Goal: Complete application form

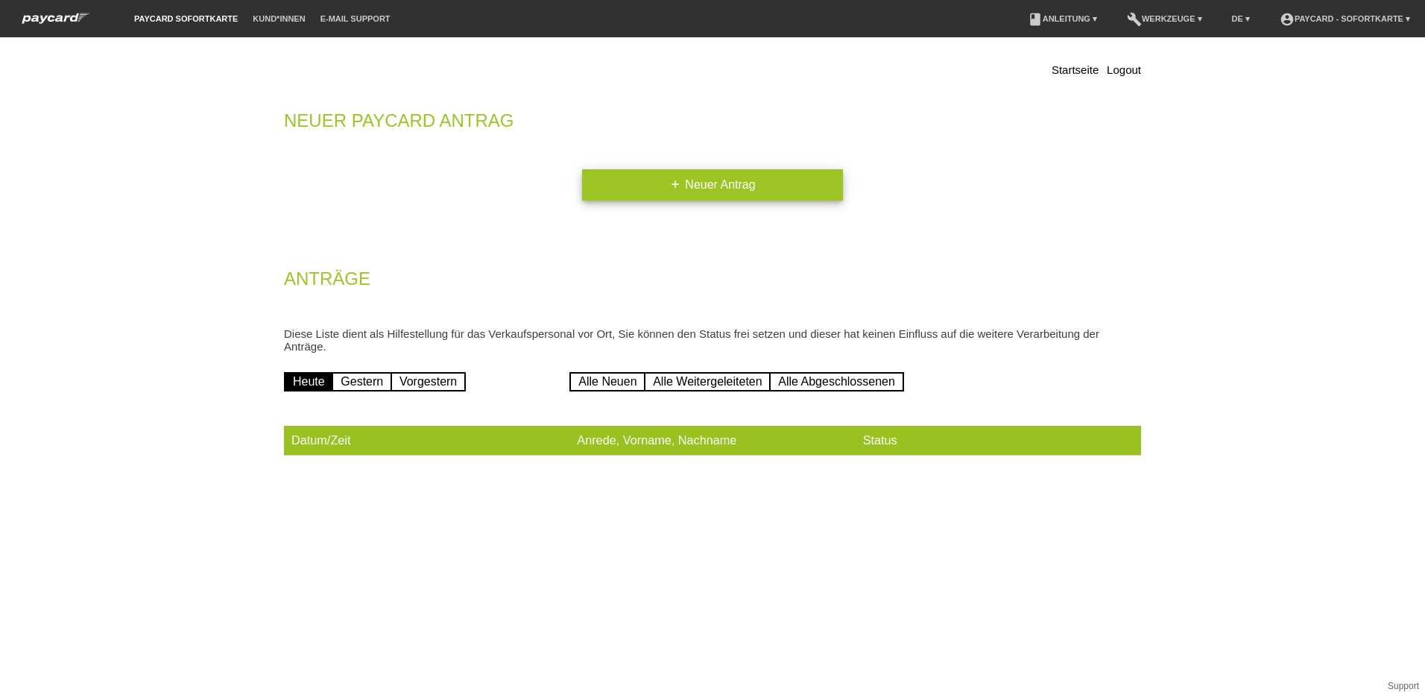
click at [671, 183] on icon "add" at bounding box center [675, 184] width 12 height 12
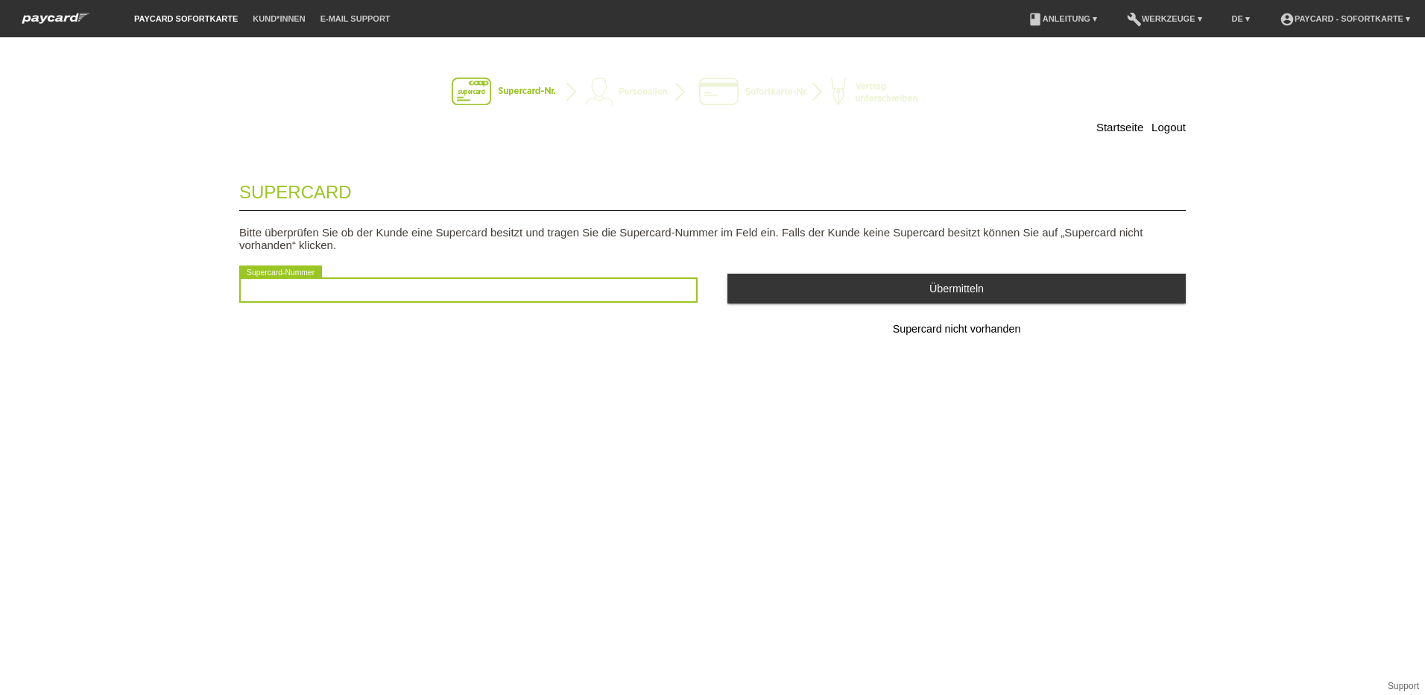
click at [388, 297] on input "text" at bounding box center [468, 289] width 458 height 25
click at [467, 289] on input "text" at bounding box center [468, 289] width 458 height 25
type input "2501034151037"
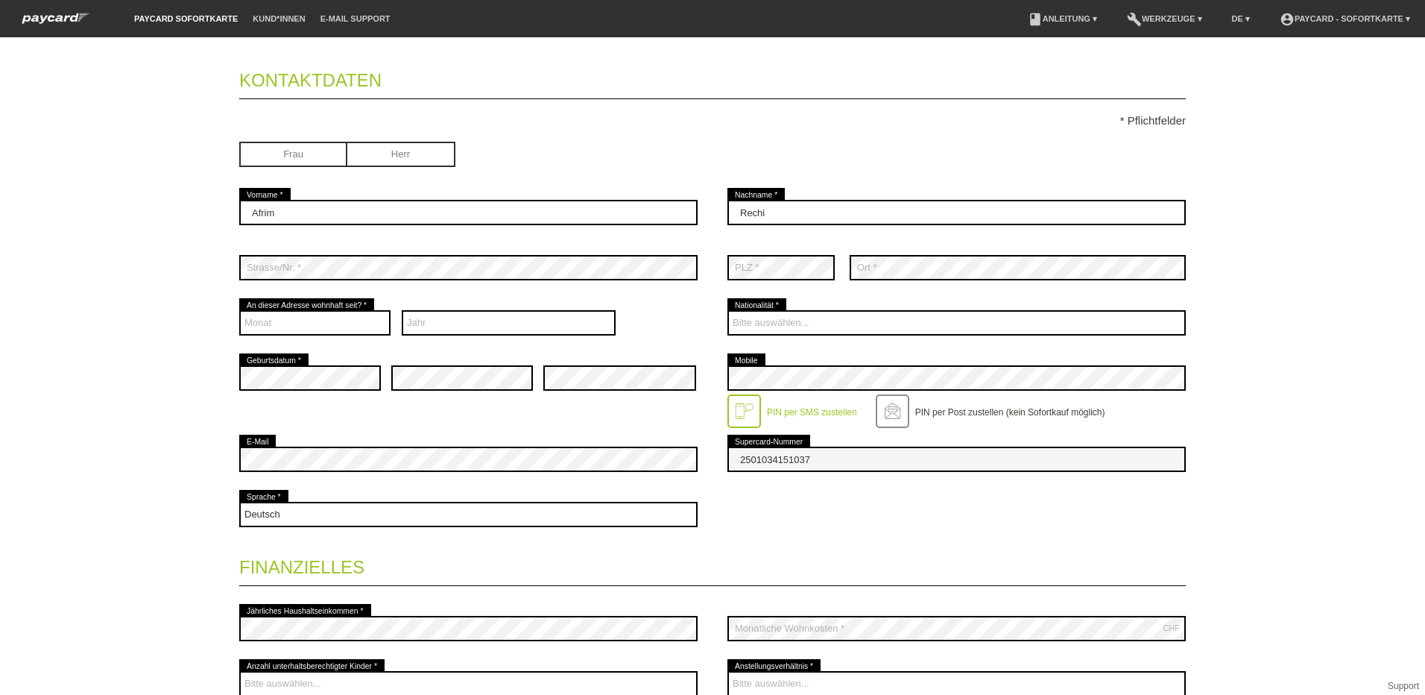
scroll to position [75, 0]
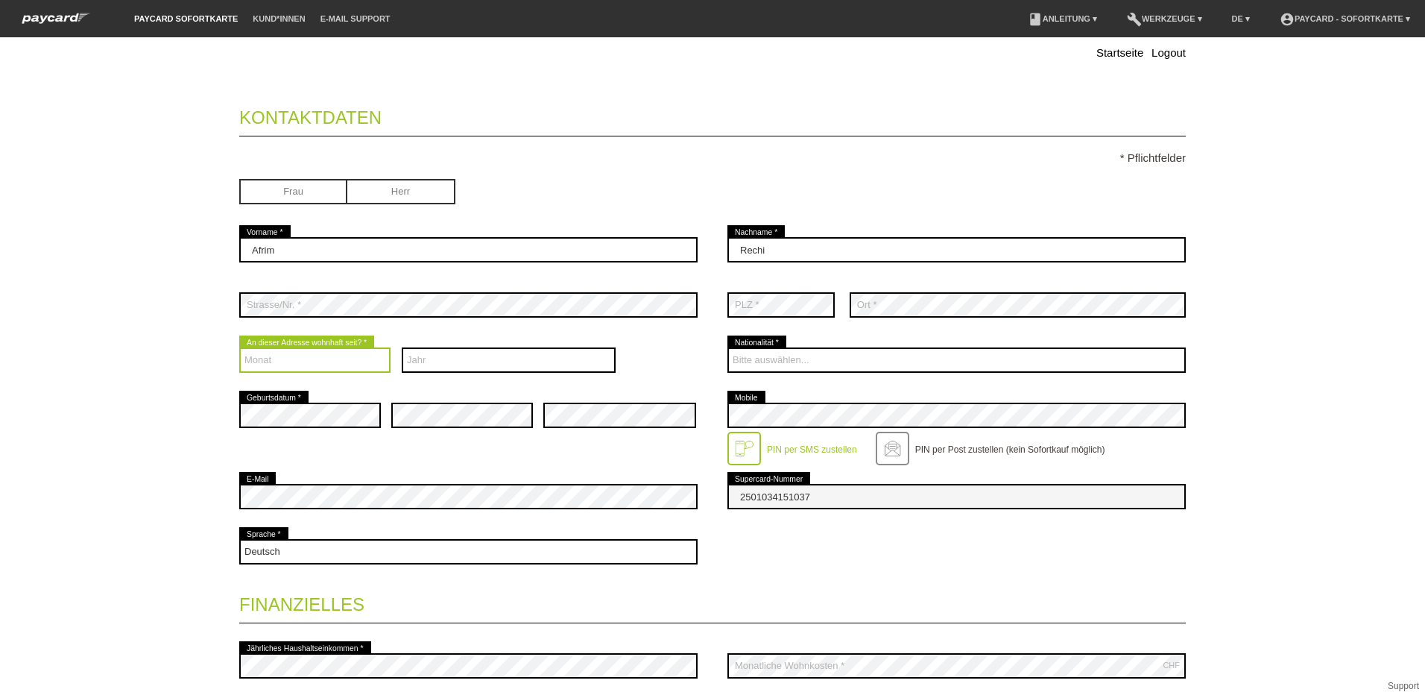
click at [334, 363] on select "Monat 01 02 03 04 05 06 07 08 09 10 11 12" at bounding box center [314, 359] width 151 height 25
click at [239, 347] on select "Monat 01 02 03 04 05 06 07 08 09 10 11 12" at bounding box center [314, 359] width 151 height 25
click at [358, 362] on select "Monat 01 02 03 04 05 06 07 08 09 10 11 12" at bounding box center [314, 359] width 151 height 25
select select "04"
click at [239, 347] on select "Monat 01 02 03 04 05 06 07 08 09 10 11 12" at bounding box center [314, 359] width 151 height 25
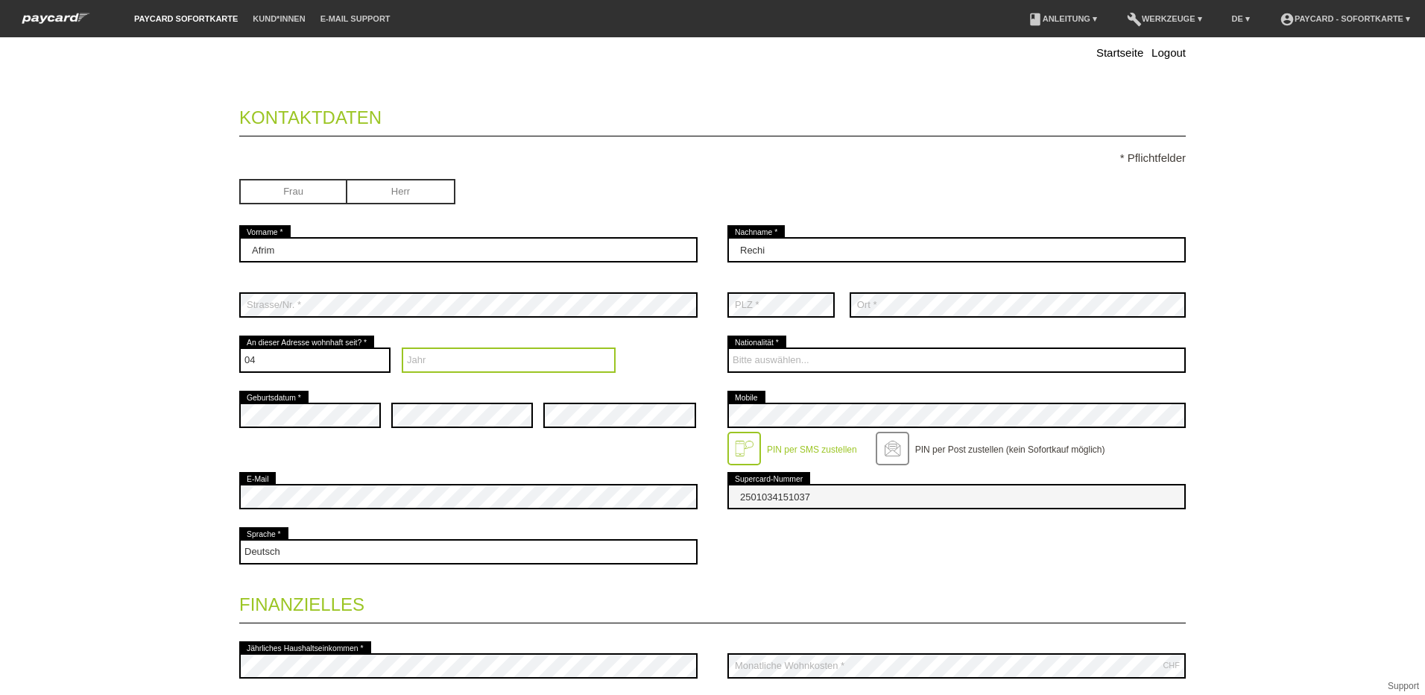
click at [433, 361] on select "Jahr 2025 2024 2023 2022 2021 2020 2019 2018 2017 2016" at bounding box center [509, 359] width 215 height 25
select select "2017"
click at [402, 347] on select "Jahr 2025 2024 2023 2022 2021 2020 2019 2018 2017 2016" at bounding box center [509, 359] width 215 height 25
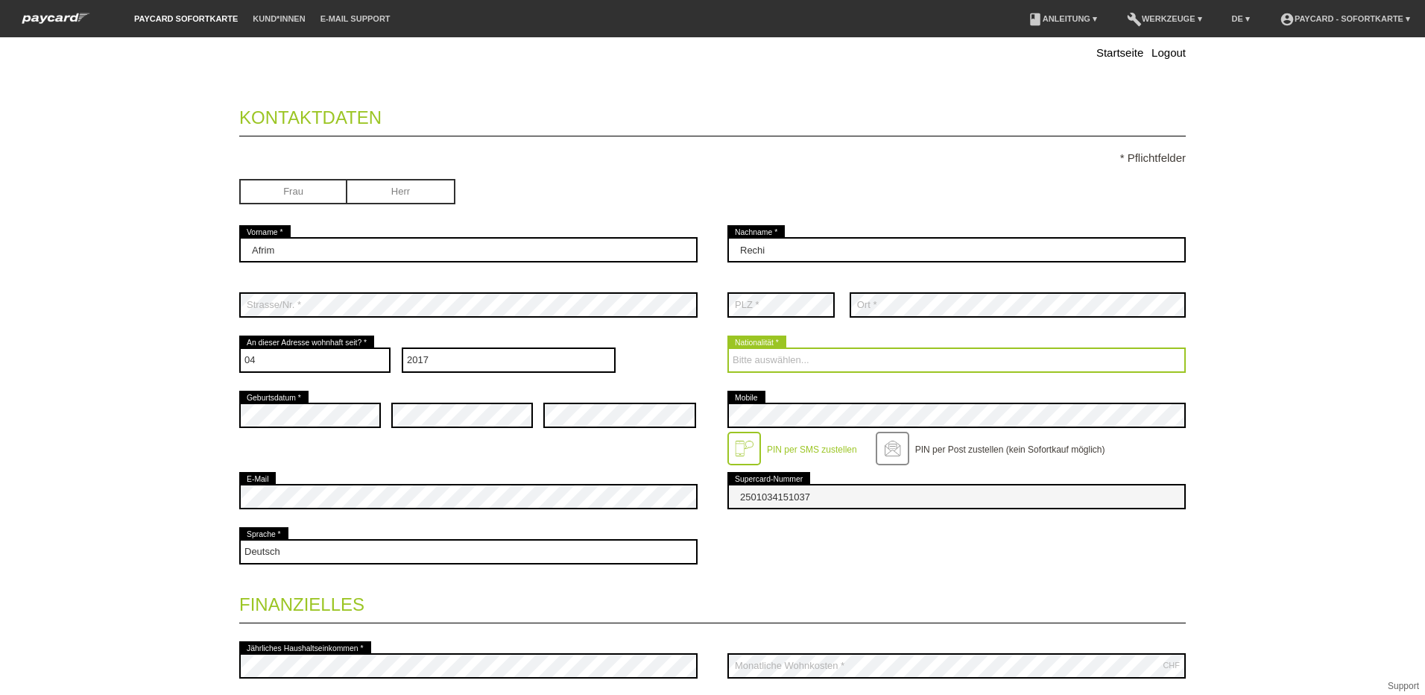
click at [864, 358] on select "Bitte auswählen... Schweiz Deutschland Liechtenstein Österreich ------------ Af…" at bounding box center [956, 359] width 458 height 25
click at [792, 361] on select "Bitte auswählen... Schweiz Deutschland Liechtenstein Österreich ------------ Af…" at bounding box center [956, 359] width 458 height 25
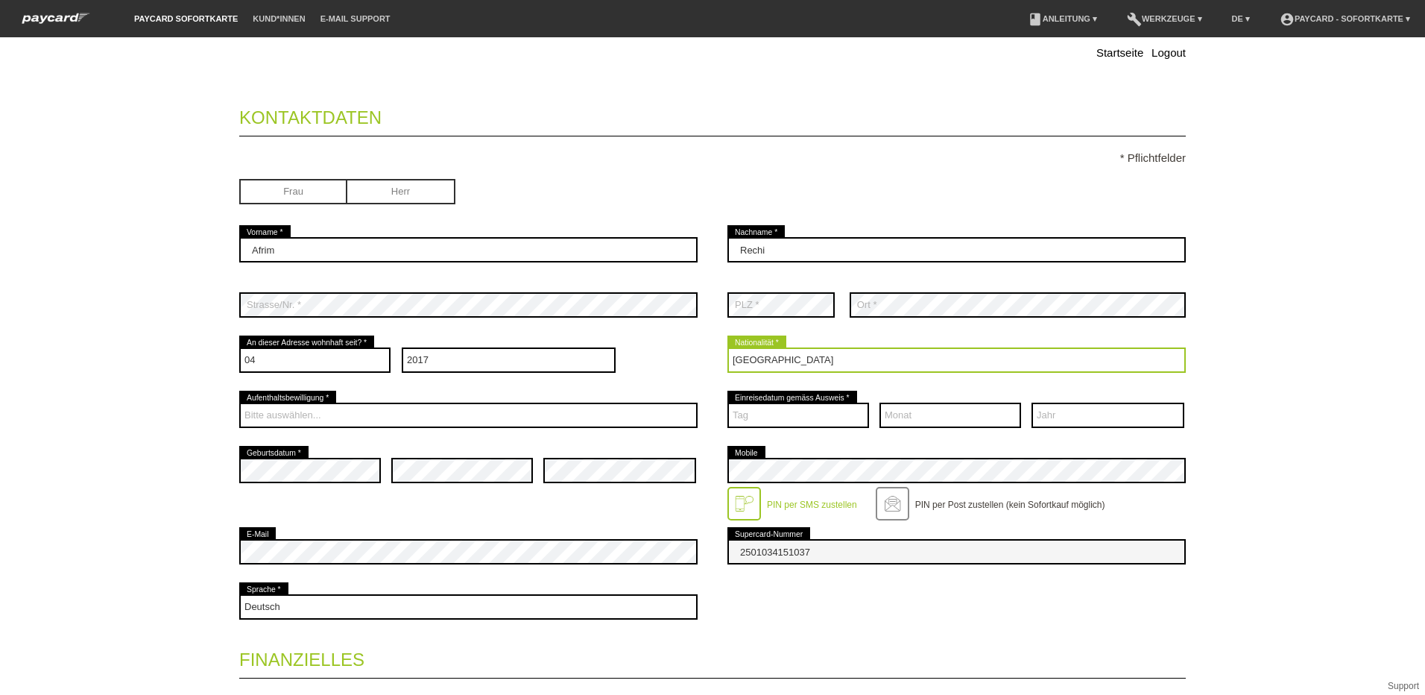
click at [809, 357] on select "Bitte auswählen... Schweiz Deutschland Liechtenstein Österreich ------------ Af…" at bounding box center [956, 359] width 458 height 25
drag, startPoint x: 818, startPoint y: 362, endPoint x: 662, endPoint y: 405, distance: 161.5
click at [662, 405] on fieldset "Kontaktdaten * Pflichtfelder Frau Herr Afrim error Vorname * Rechi error C" at bounding box center [712, 540] width 946 height 897
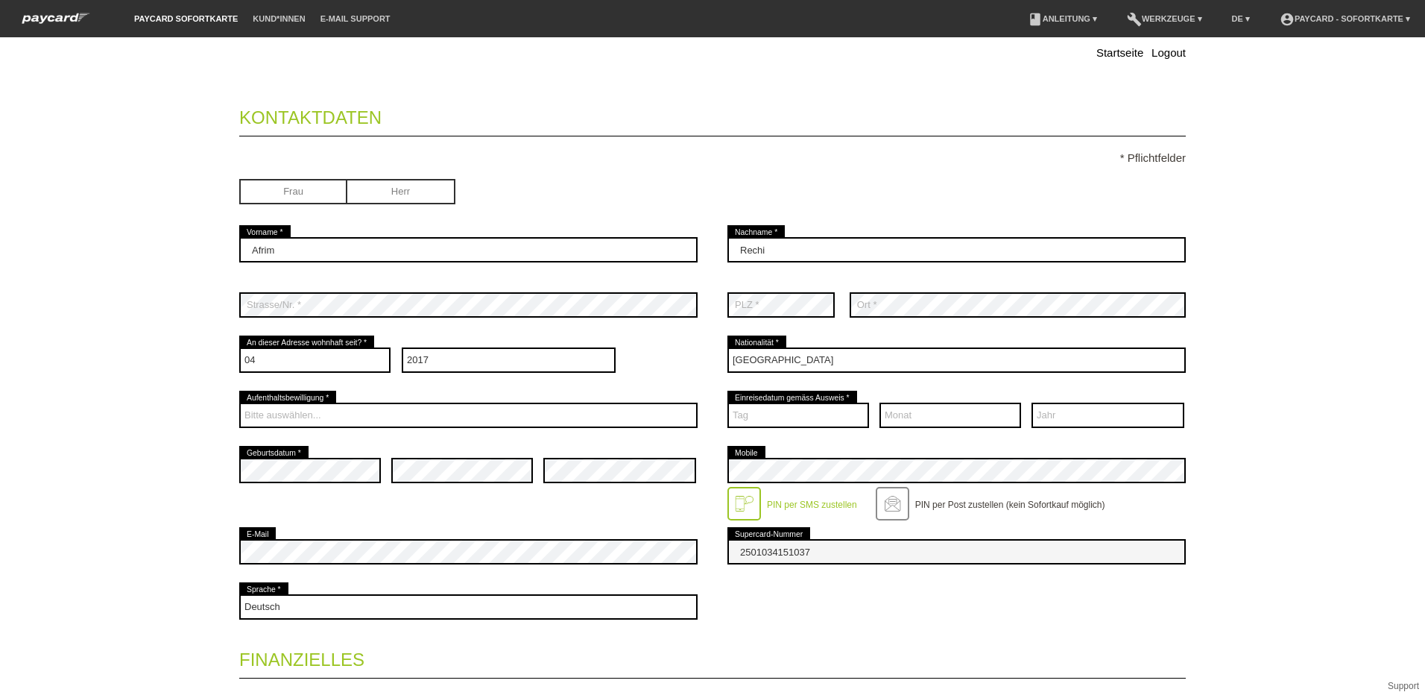
drag, startPoint x: 830, startPoint y: 338, endPoint x: 816, endPoint y: 379, distance: 42.7
click at [821, 368] on div "Bitte auswählen... Schweiz Deutschland Liechtenstein Österreich ------------ Af…" at bounding box center [956, 359] width 458 height 55
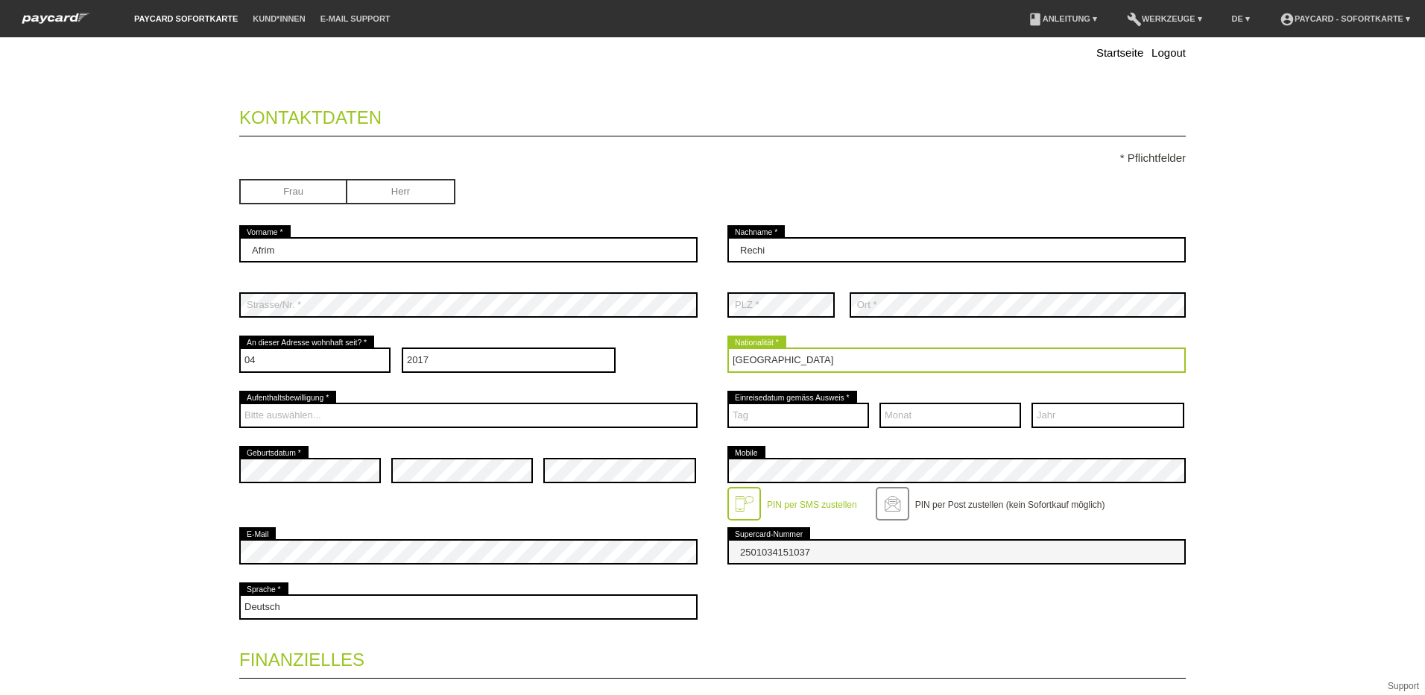
click at [827, 355] on select "Bitte auswählen... Schweiz Deutschland Liechtenstein Österreich ------------ Af…" at bounding box center [956, 359] width 458 height 25
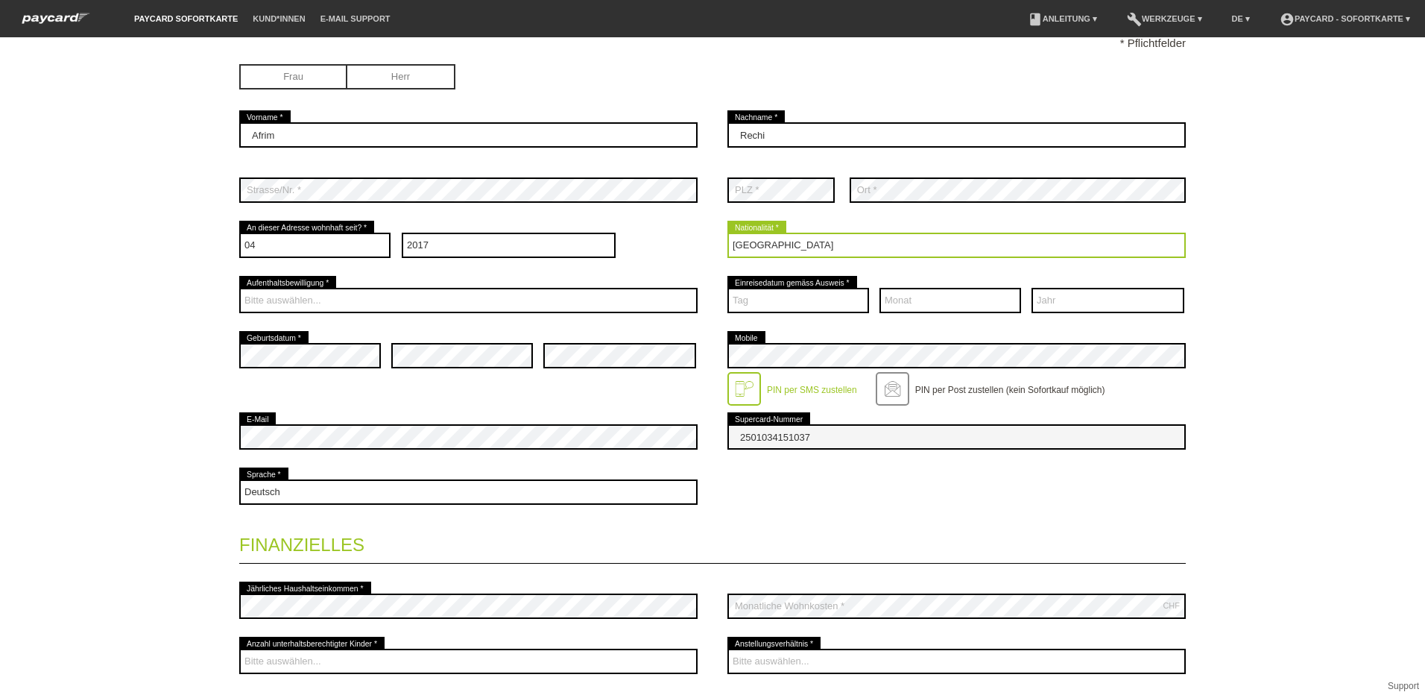
scroll to position [224, 0]
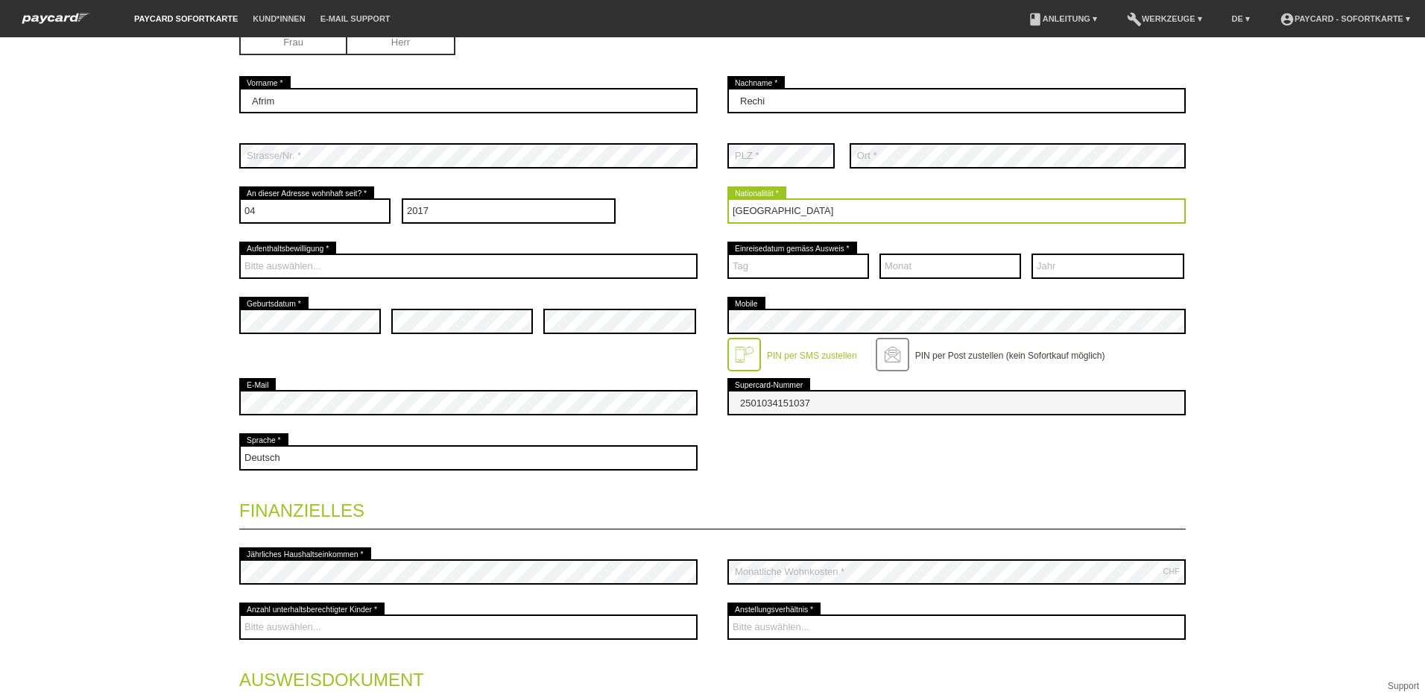
click at [832, 211] on select "Bitte auswählen... Schweiz Deutschland Liechtenstein Österreich ------------ Af…" at bounding box center [956, 210] width 458 height 25
select select "MK"
click at [727, 198] on select "Bitte auswählen... Schweiz Deutschland Liechtenstein Österreich ------------ Af…" at bounding box center [956, 210] width 458 height 25
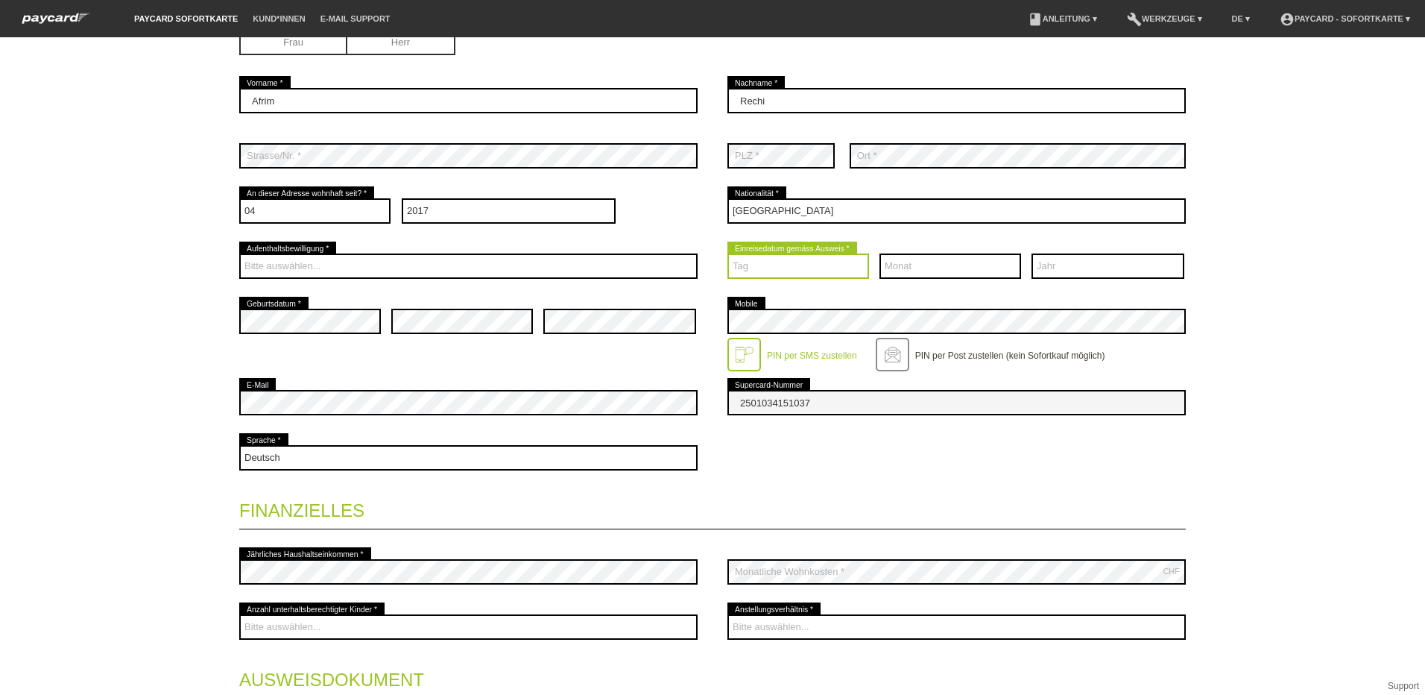
click at [781, 268] on select "Tag 01 02 03 04 05 06 07 08 09 10 11 12 13 14 15 16 17" at bounding box center [798, 265] width 142 height 25
click at [894, 293] on div "Monat 01 02 03 04 05 06 07 08 09 10 11 12 error" at bounding box center [950, 265] width 142 height 55
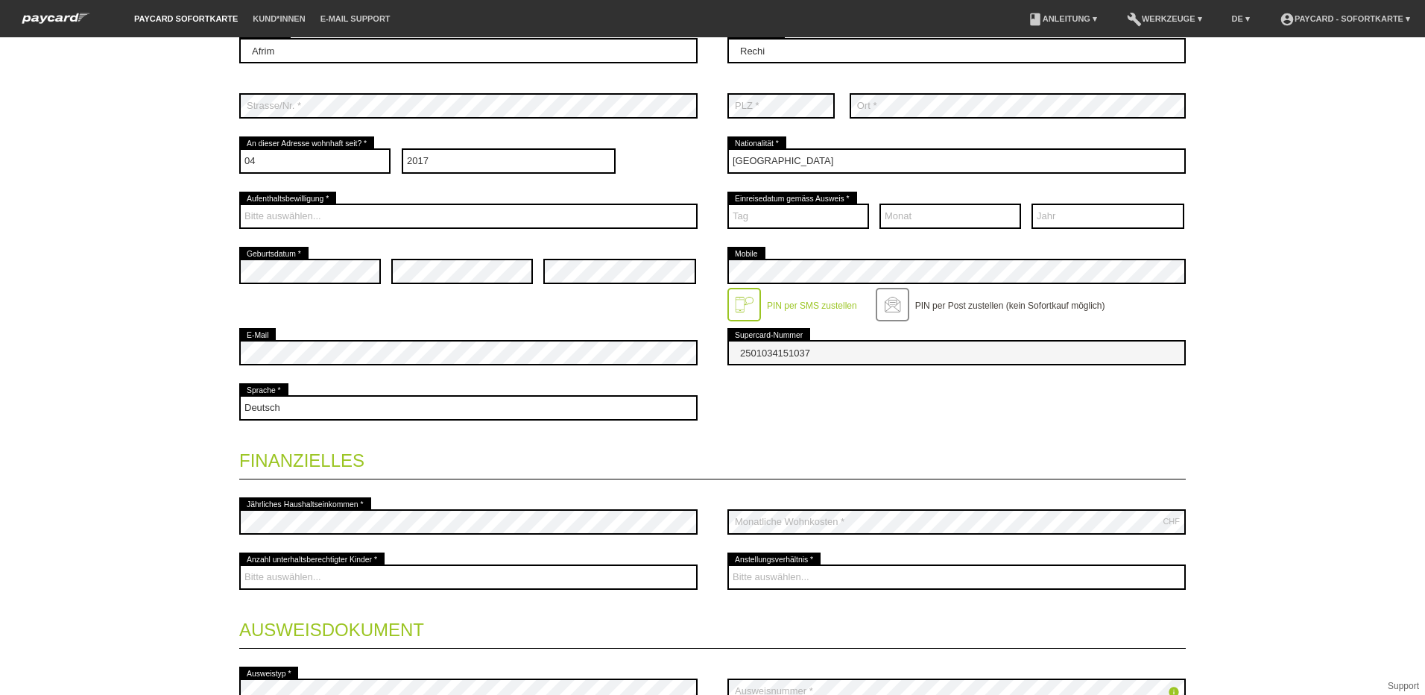
scroll to position [298, 0]
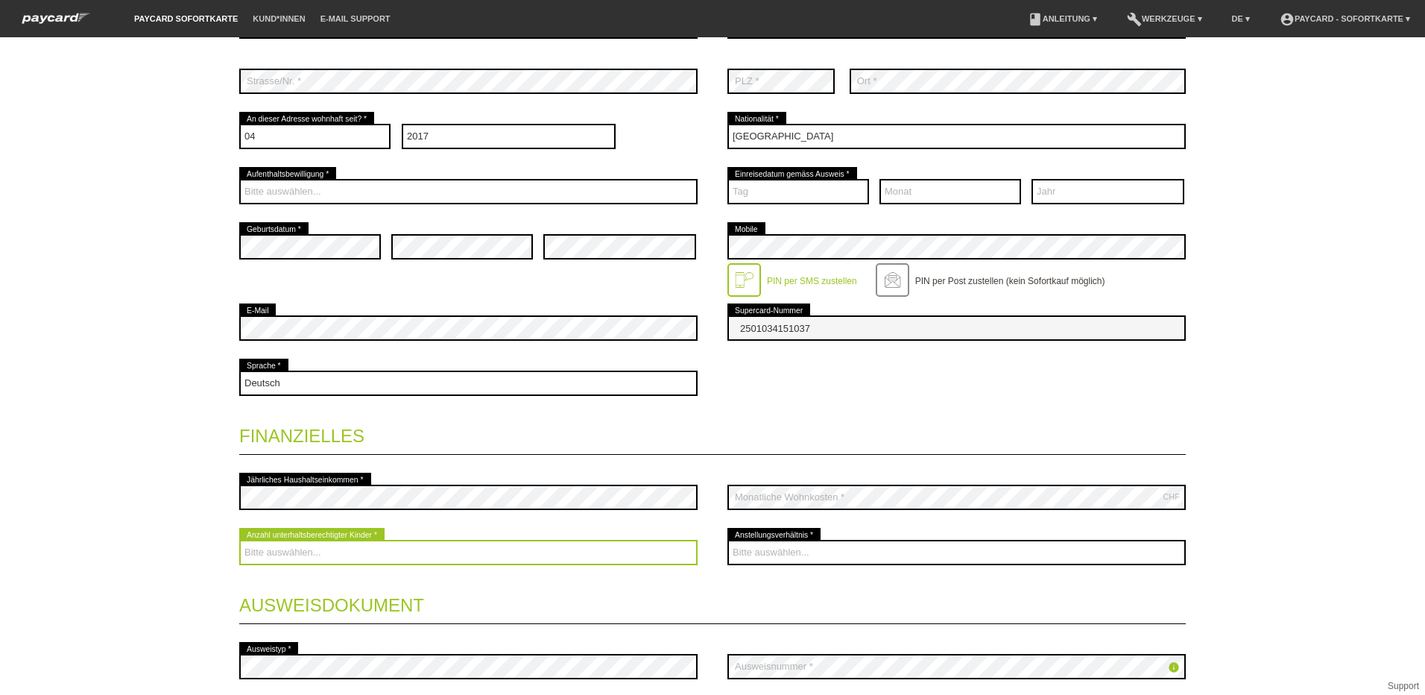
click at [475, 553] on select "Bitte auswählen... 0 1 2 3 4 5 6 7 8 9" at bounding box center [468, 552] width 458 height 25
select select "3"
click at [239, 540] on select "Bitte auswählen... 0 1 2 3 4 5 6 7 8 9" at bounding box center [468, 552] width 458 height 25
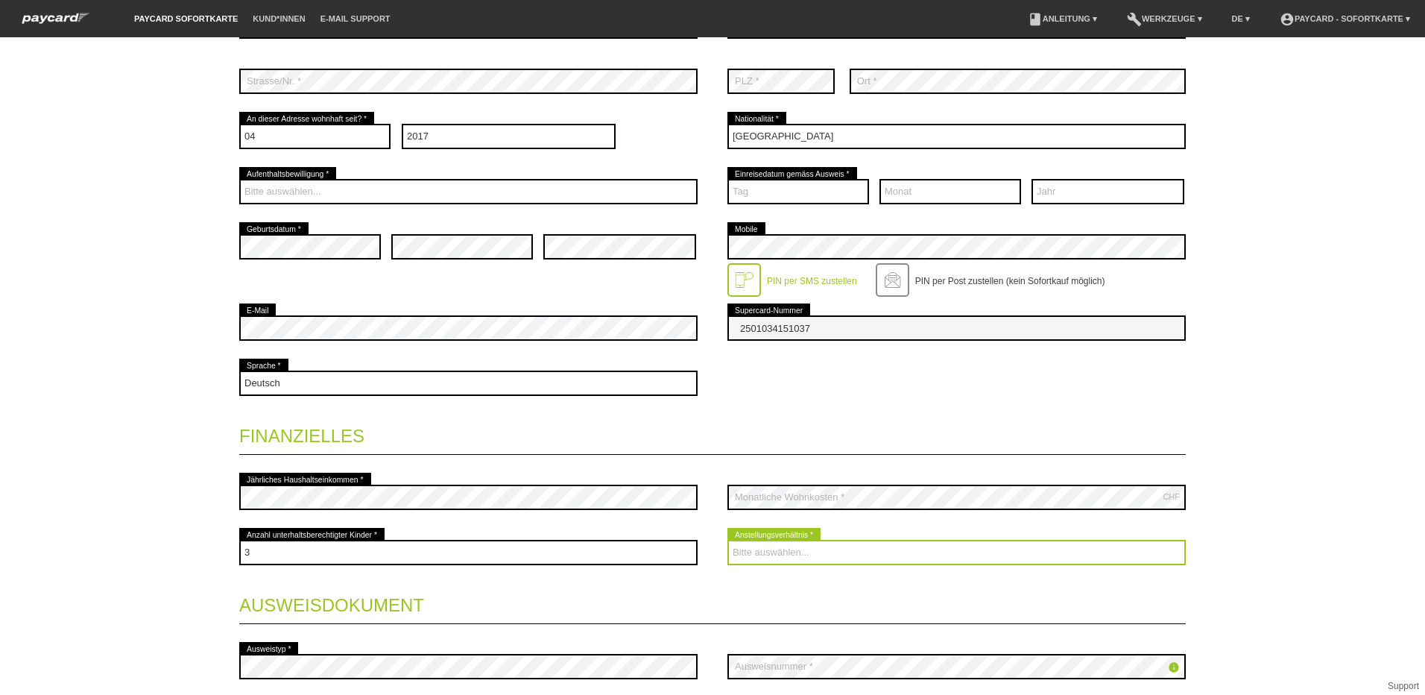
click at [756, 553] on select "Bitte auswählen... Unbefristet Befristet Lehrling/Student Pensioniert Nicht arb…" at bounding box center [956, 552] width 458 height 25
select select "UNLIMITED"
click at [727, 540] on select "Bitte auswählen... Unbefristet Befristet Lehrling/Student Pensioniert Nicht arb…" at bounding box center [956, 552] width 458 height 25
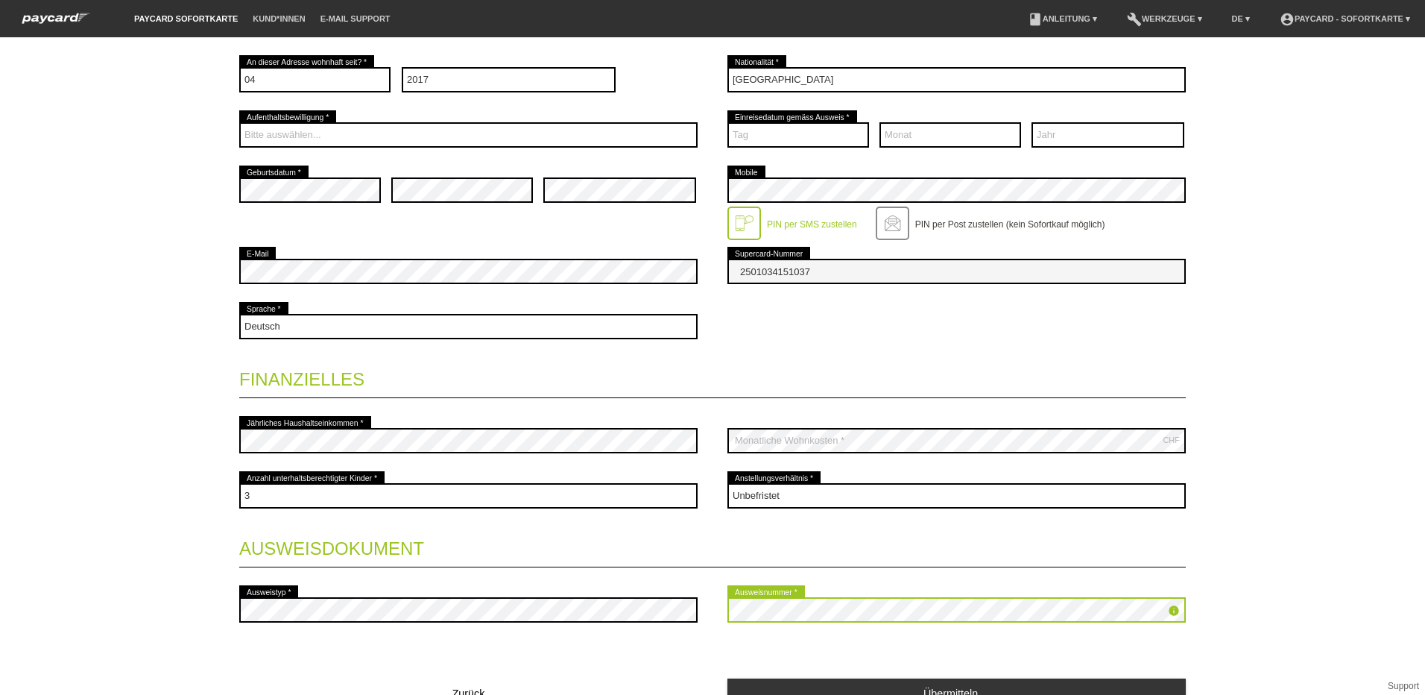
scroll to position [280, 0]
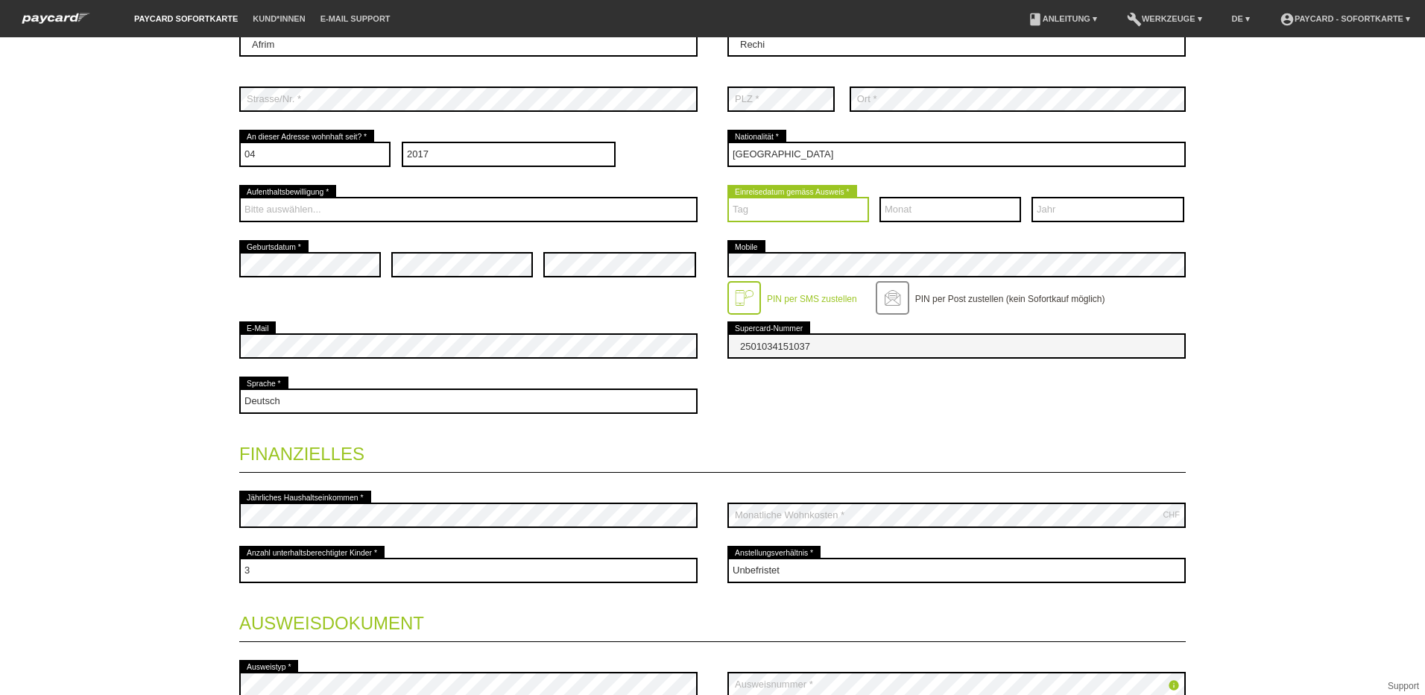
click at [760, 216] on select "Tag 01 02 03 04 05 06 07 08 09 10 11 12 13 14 15 16 17" at bounding box center [798, 209] width 142 height 25
select select "14"
click at [727, 197] on select "Tag 01 02 03 04 05 06 07 08 09 10 11 12 13 14 15 16 17" at bounding box center [798, 209] width 142 height 25
click at [939, 196] on div "Monat 01 02 03 04 05 06 07 08 09 10 11 12 error" at bounding box center [950, 209] width 142 height 55
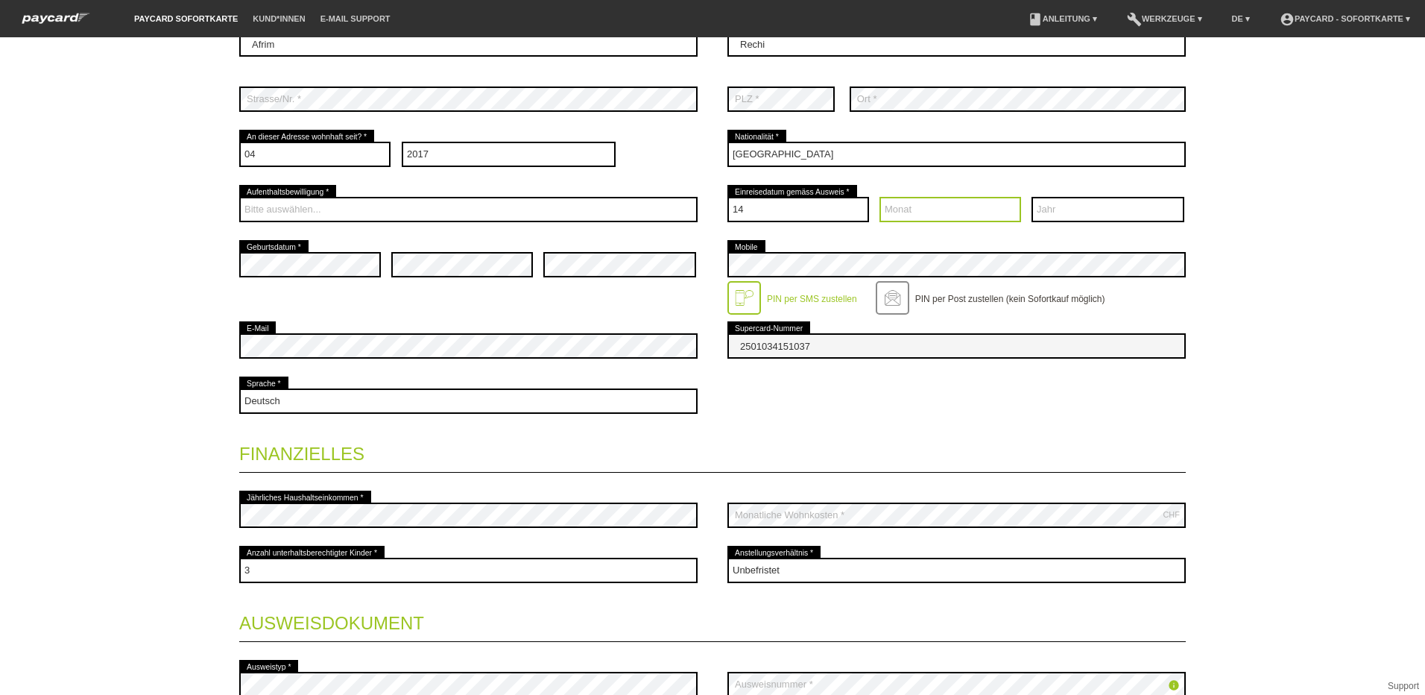
click at [936, 208] on select "Monat 01 02 03 04 05 06 07 08 09 10 11 12" at bounding box center [950, 209] width 142 height 25
select select "04"
click at [879, 197] on select "Monat 01 02 03 04 05 06 07 08 09 10 11 12" at bounding box center [950, 209] width 142 height 25
click at [1047, 203] on select "Jahr 2025 2024 2023 2022 2021 2020 2019 2018 2017 2016" at bounding box center [1107, 209] width 153 height 25
click at [1031, 197] on select "Jahr 2025 2024 2023 2022 2021 2020 2019 2018 2017 2016" at bounding box center [1107, 209] width 153 height 25
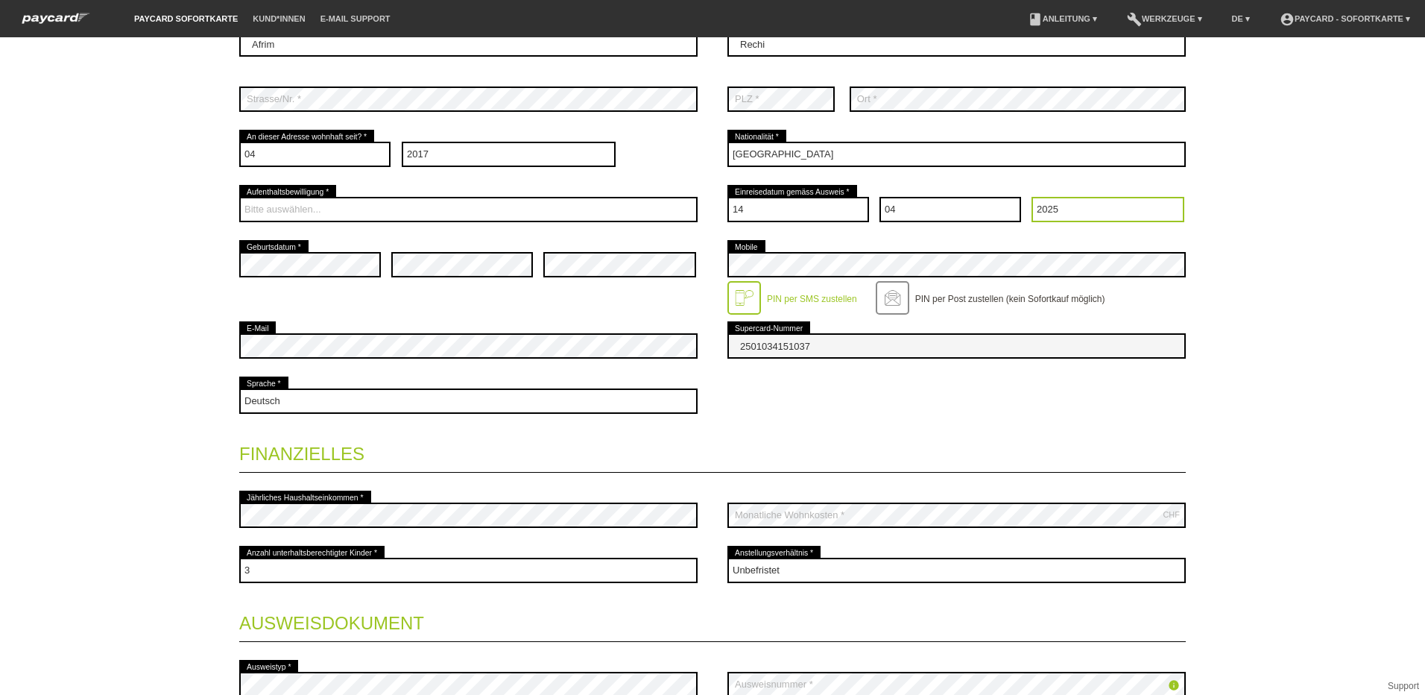
drag, startPoint x: 1113, startPoint y: 198, endPoint x: 1067, endPoint y: 218, distance: 50.4
click at [1067, 218] on select "Jahr 2025 2024 2023 2022 2021 2020 2019 2018 2017 2016" at bounding box center [1107, 209] width 153 height 25
drag, startPoint x: 1069, startPoint y: 206, endPoint x: 1010, endPoint y: 217, distance: 59.9
click at [1010, 217] on div "Tag 01 02 03 04 05 06 07 08 09" at bounding box center [956, 209] width 458 height 55
click at [1059, 215] on select "Jahr 2025 2024 2023 2022 2021 2020 2019 2018 2017 2016" at bounding box center [1107, 209] width 153 height 25
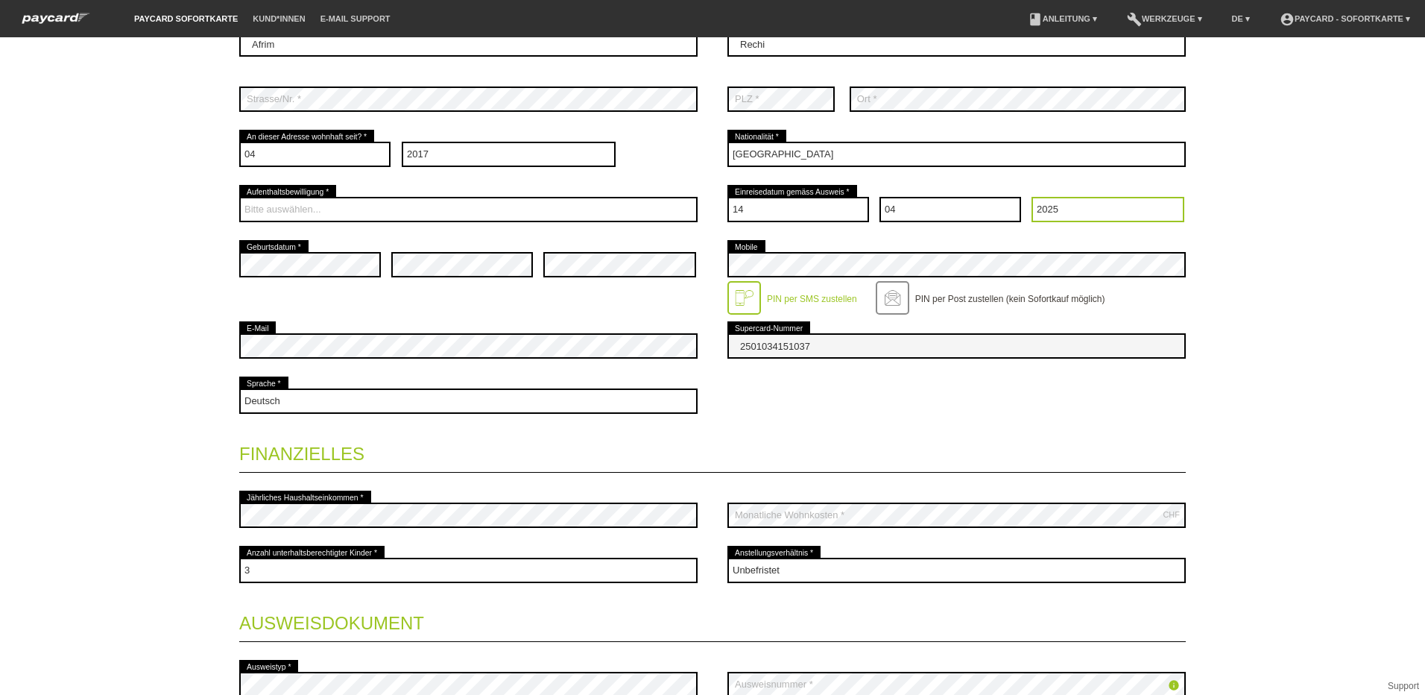
select select "2002"
click at [1031, 197] on select "Jahr 2025 2024 2023 2022 2021 2020 2019 2018 2017 2016" at bounding box center [1107, 209] width 153 height 25
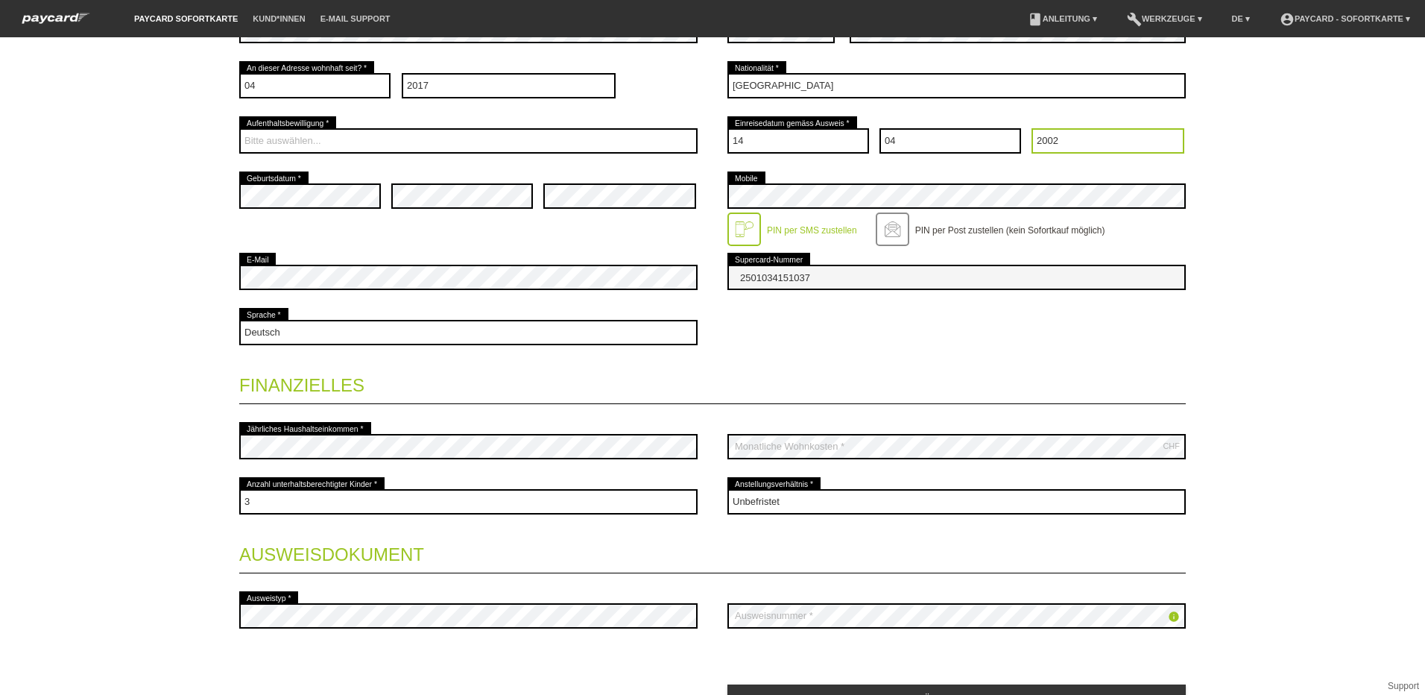
scroll to position [429, 0]
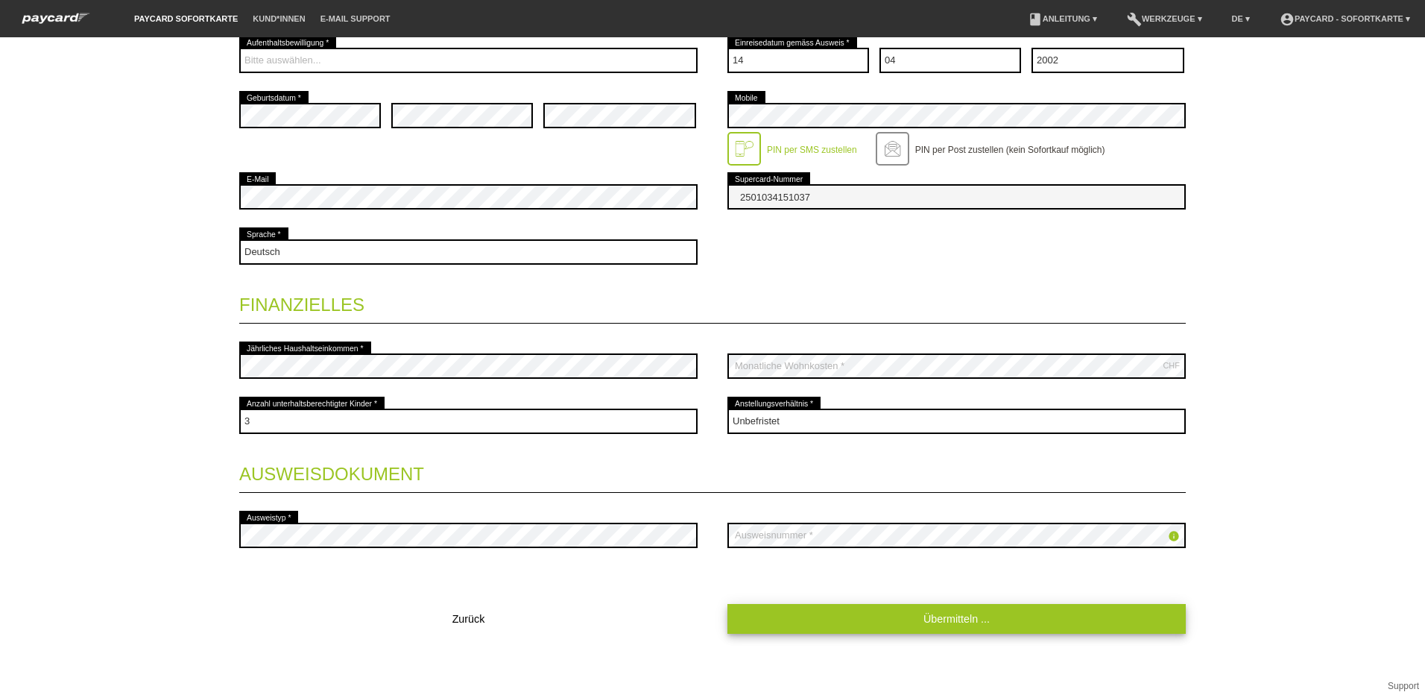
click at [916, 619] on link "Übermitteln ..." at bounding box center [956, 618] width 458 height 29
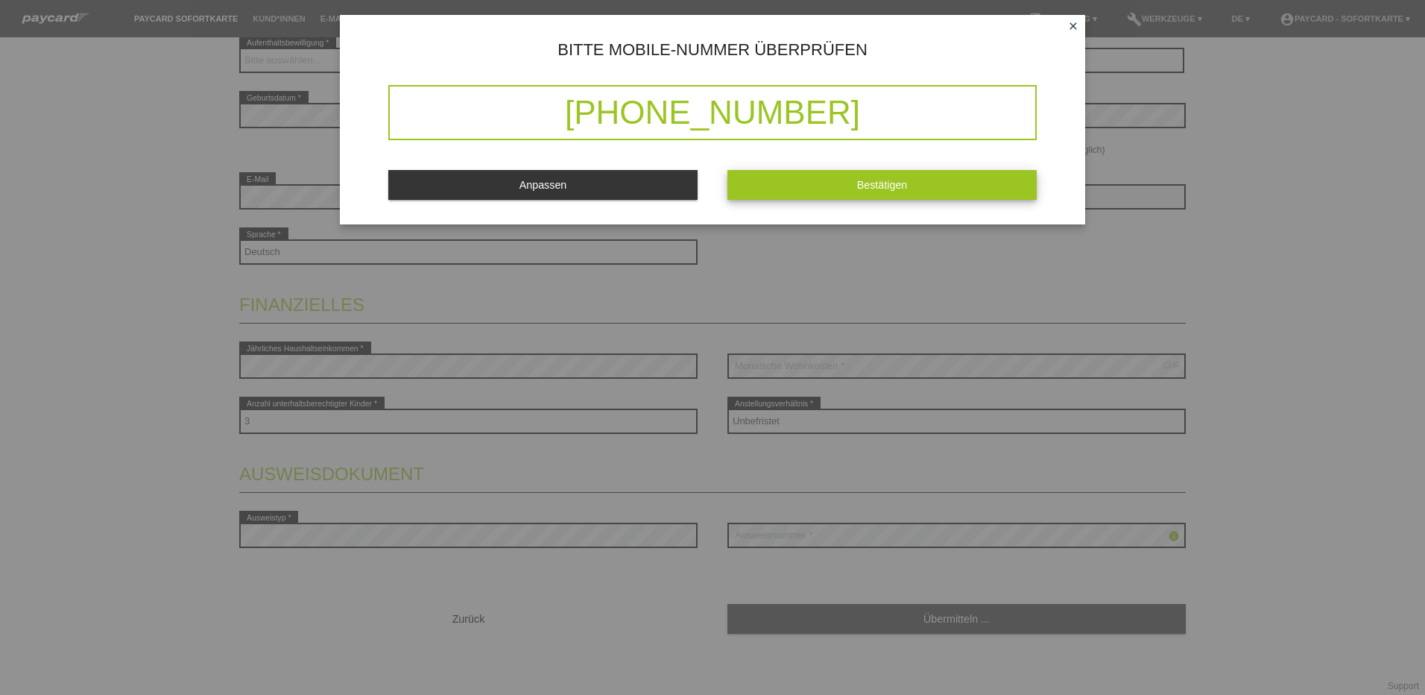
click at [853, 186] on button "Bestätigen" at bounding box center [881, 184] width 309 height 29
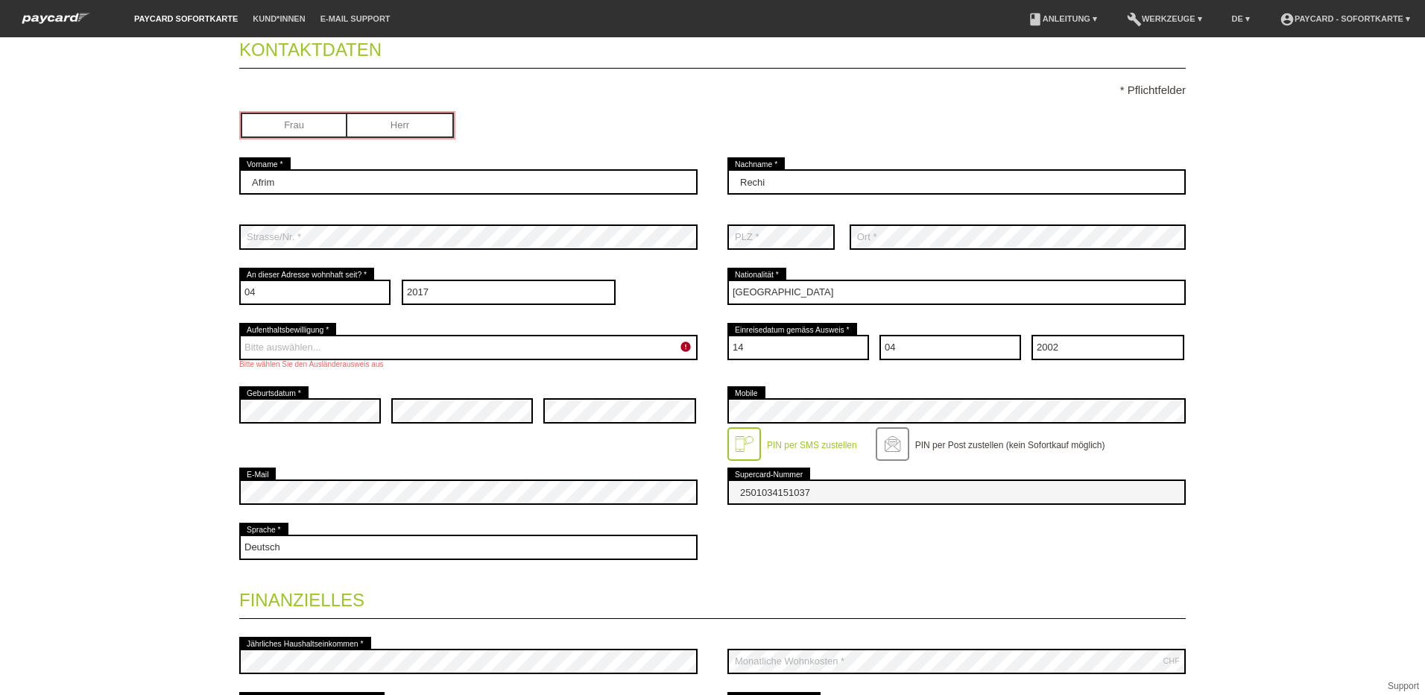
scroll to position [139, 0]
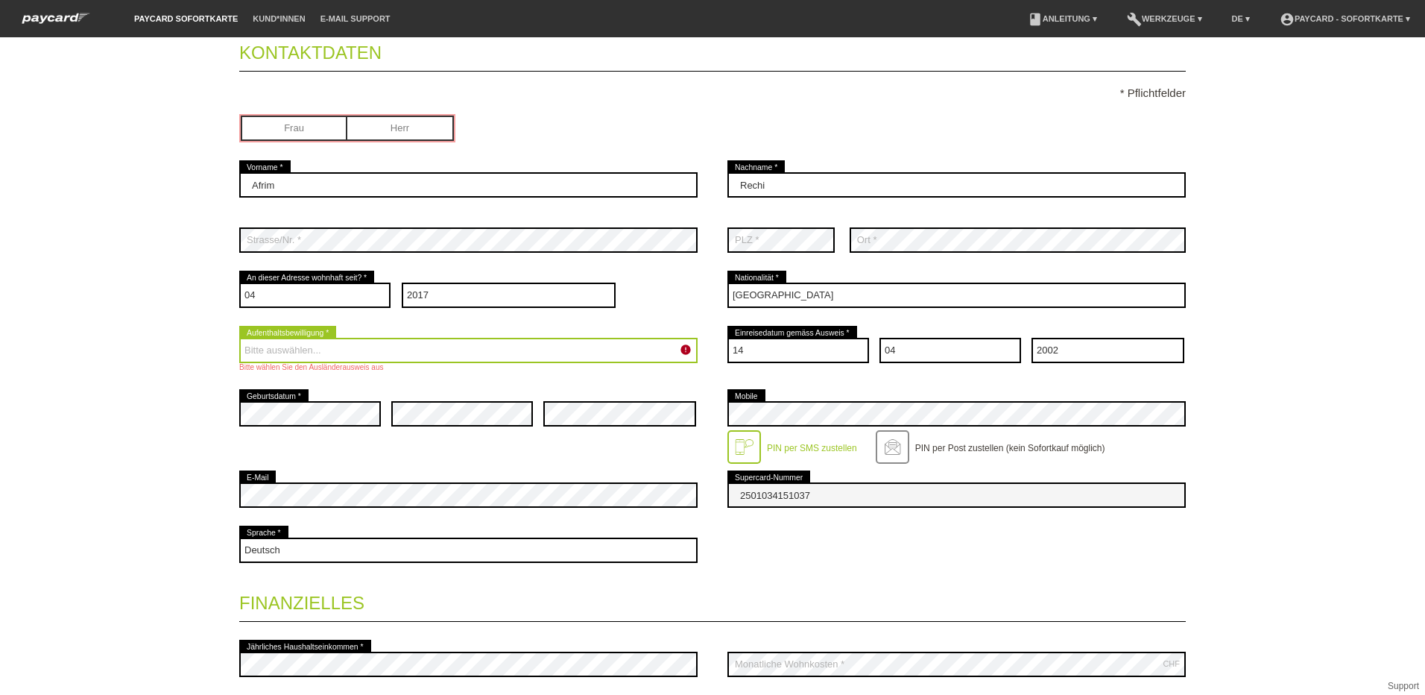
click at [593, 357] on select "Bitte auswählen... C B B - Flüchtlingsstatus Andere" at bounding box center [468, 350] width 458 height 25
select select "C"
click at [239, 338] on select "Bitte auswählen... C B B - Flüchtlingsstatus Andere" at bounding box center [468, 350] width 458 height 25
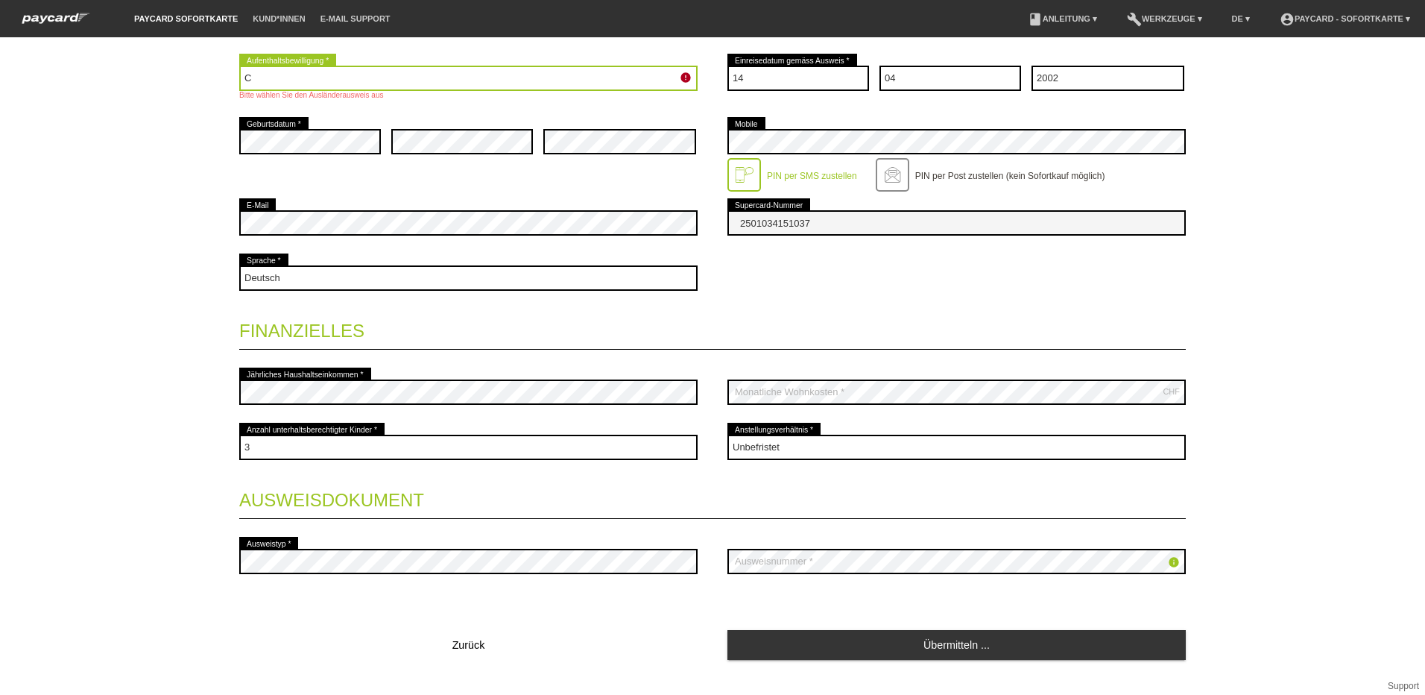
scroll to position [437, 0]
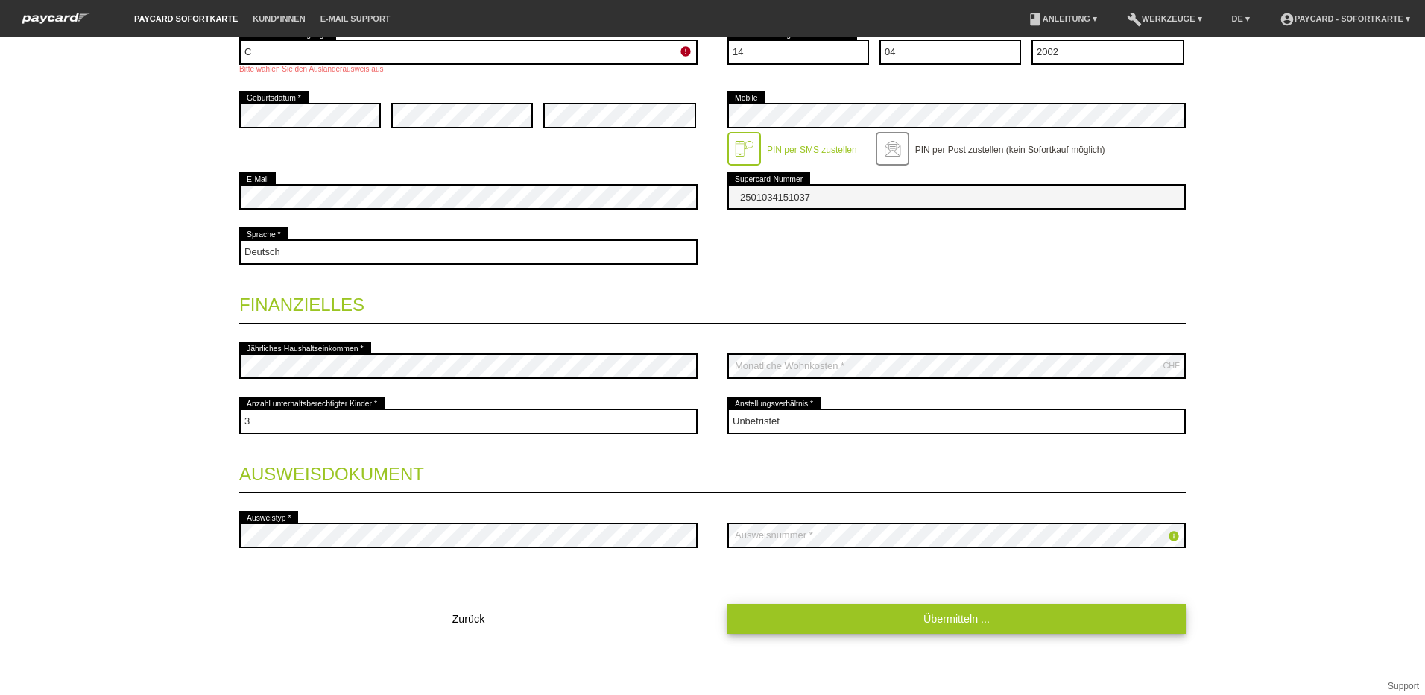
click at [973, 619] on link "Übermitteln ..." at bounding box center [956, 618] width 458 height 29
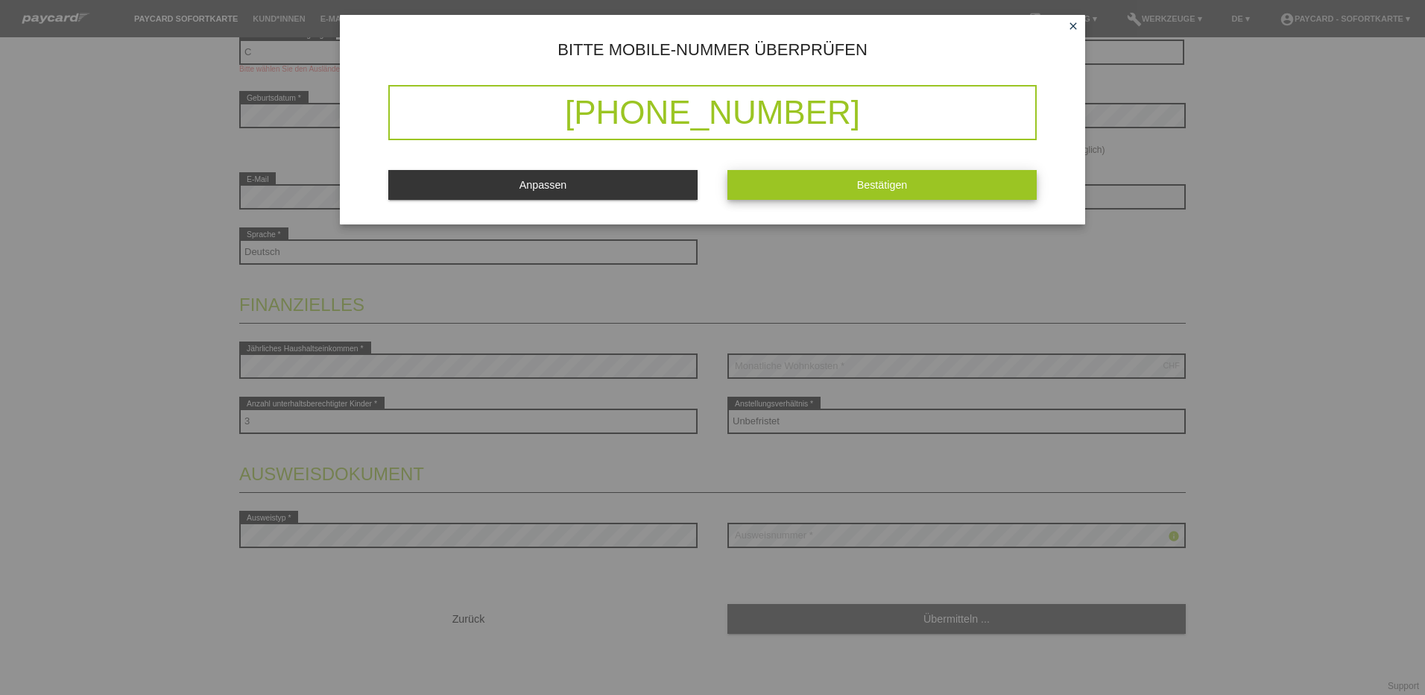
click at [901, 183] on span "Bestätigen" at bounding box center [882, 185] width 51 height 12
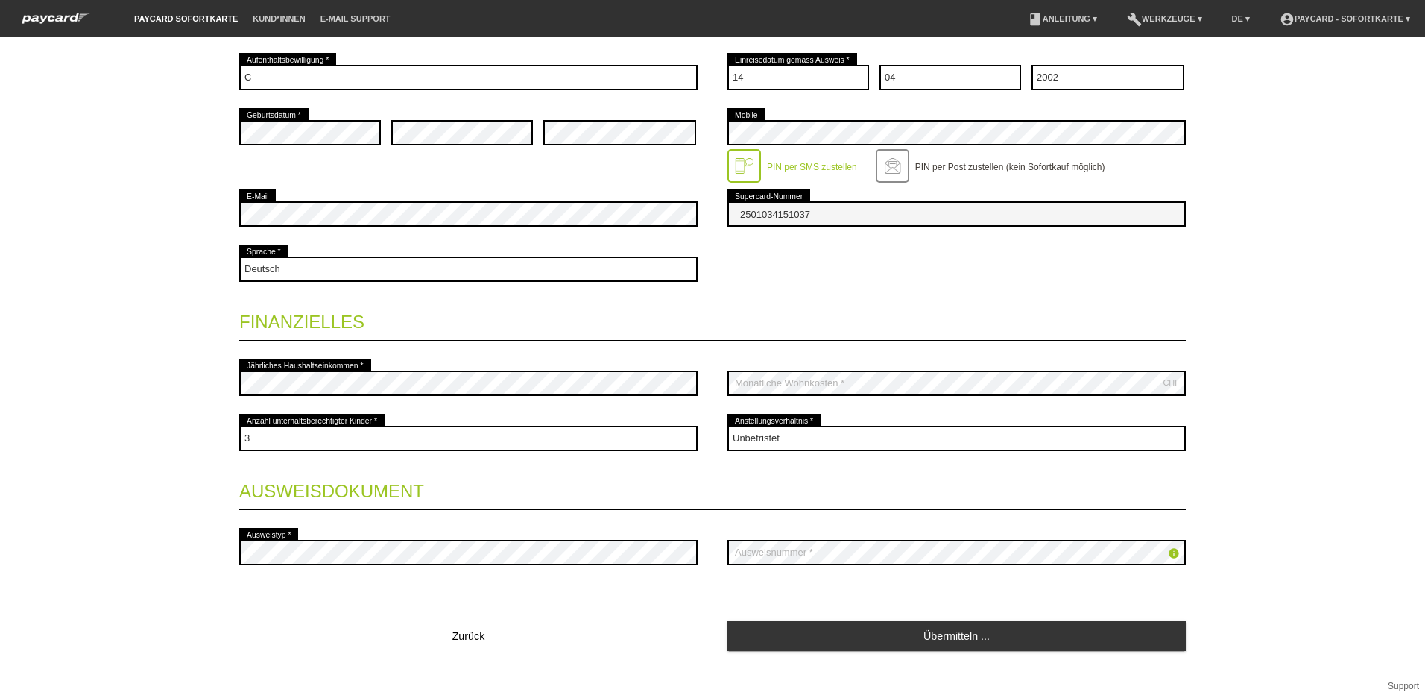
scroll to position [429, 0]
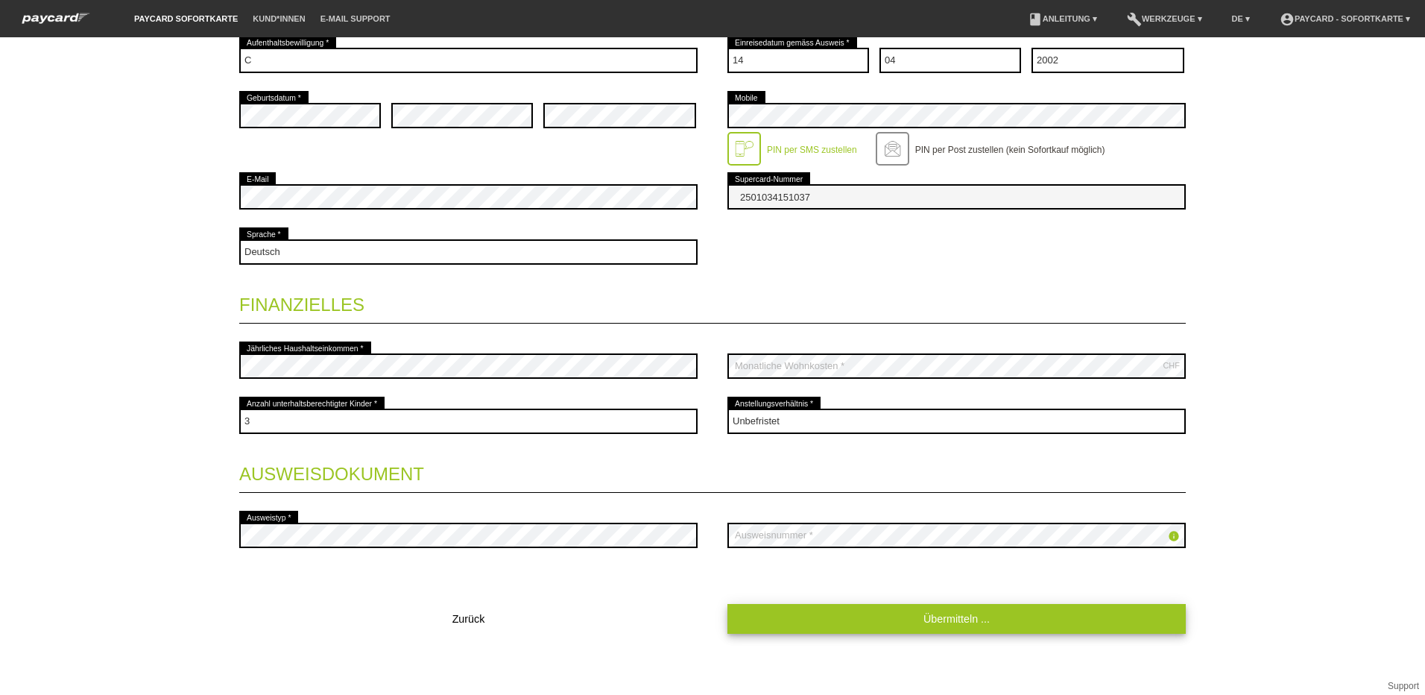
click at [1002, 614] on link "Übermitteln ..." at bounding box center [956, 618] width 458 height 29
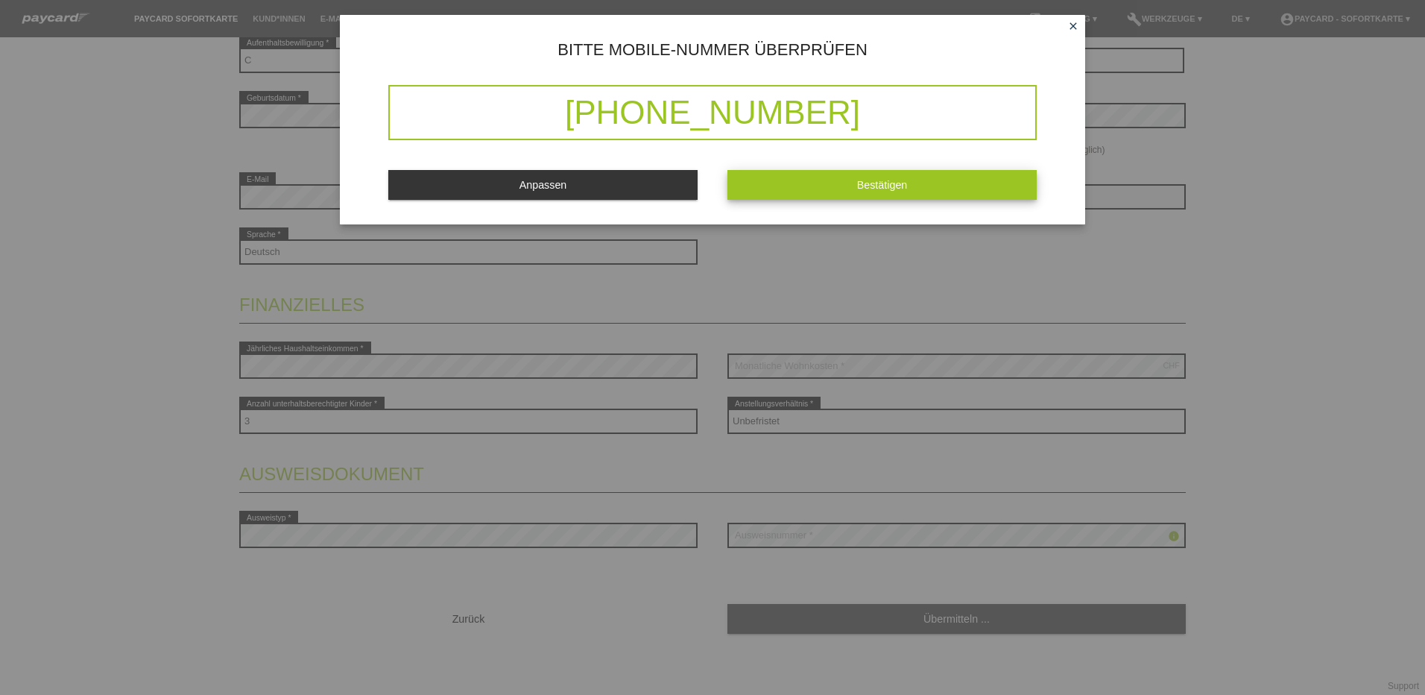
click at [939, 174] on button "Bestätigen" at bounding box center [881, 184] width 309 height 29
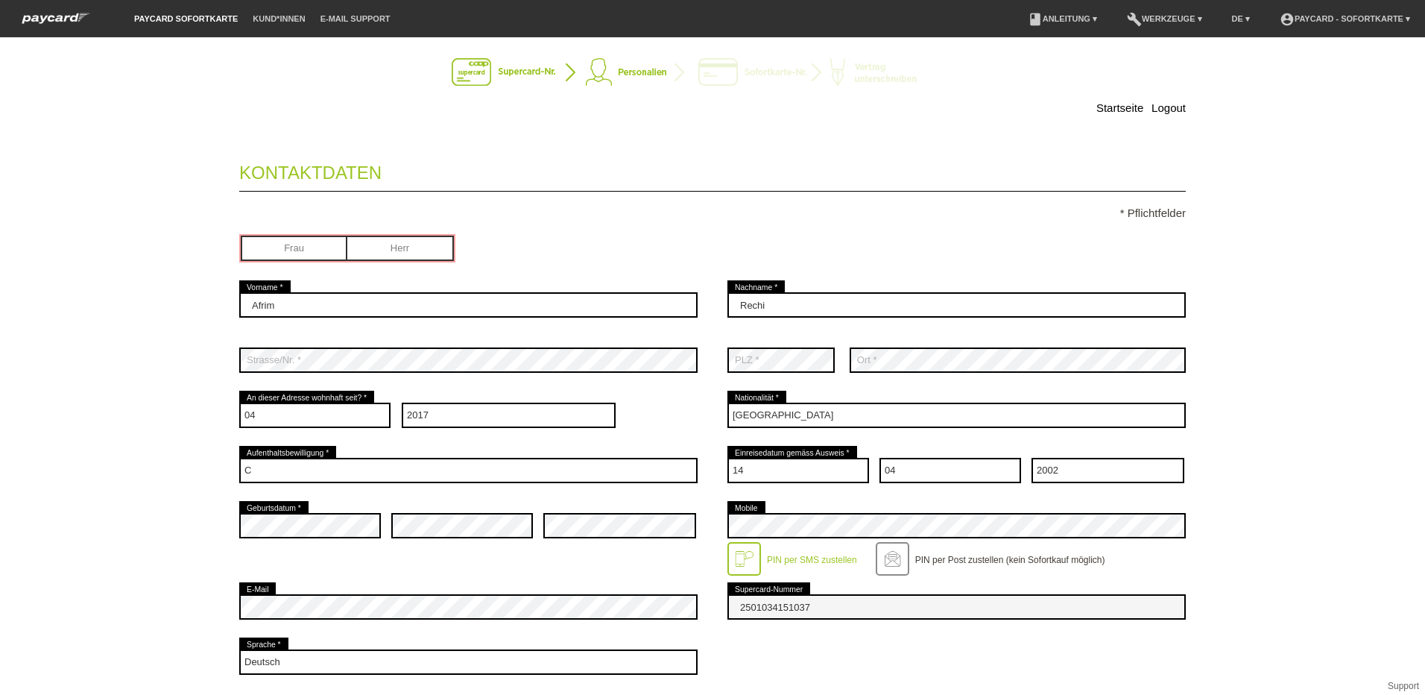
scroll to position [0, 0]
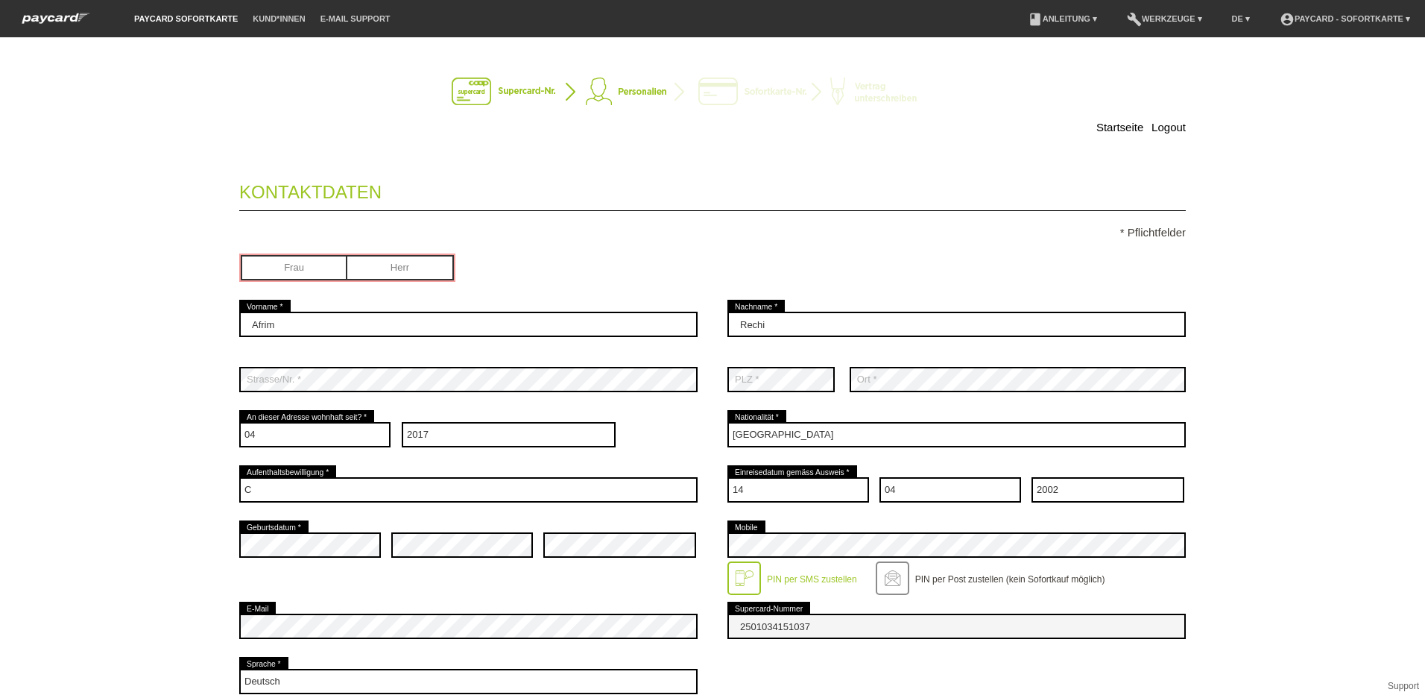
click at [426, 265] on input "radio" at bounding box center [400, 266] width 107 height 22
radio input "true"
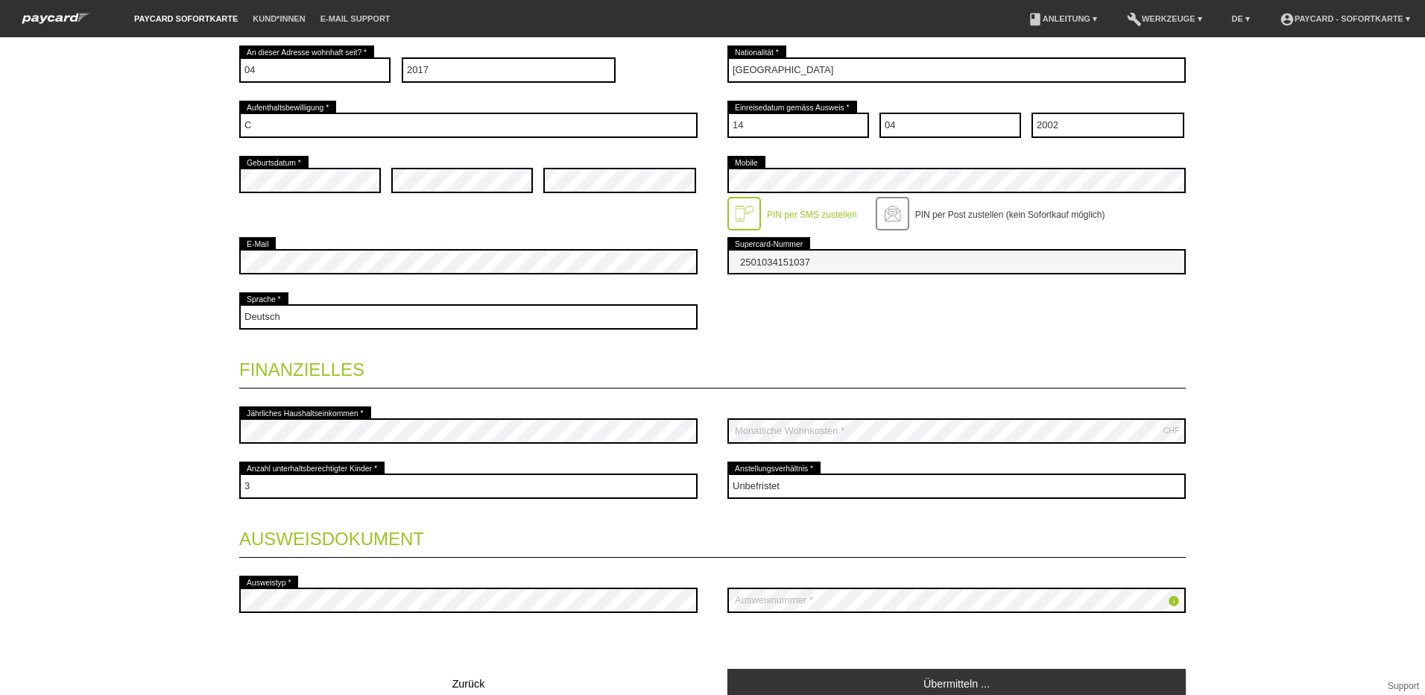
scroll to position [429, 0]
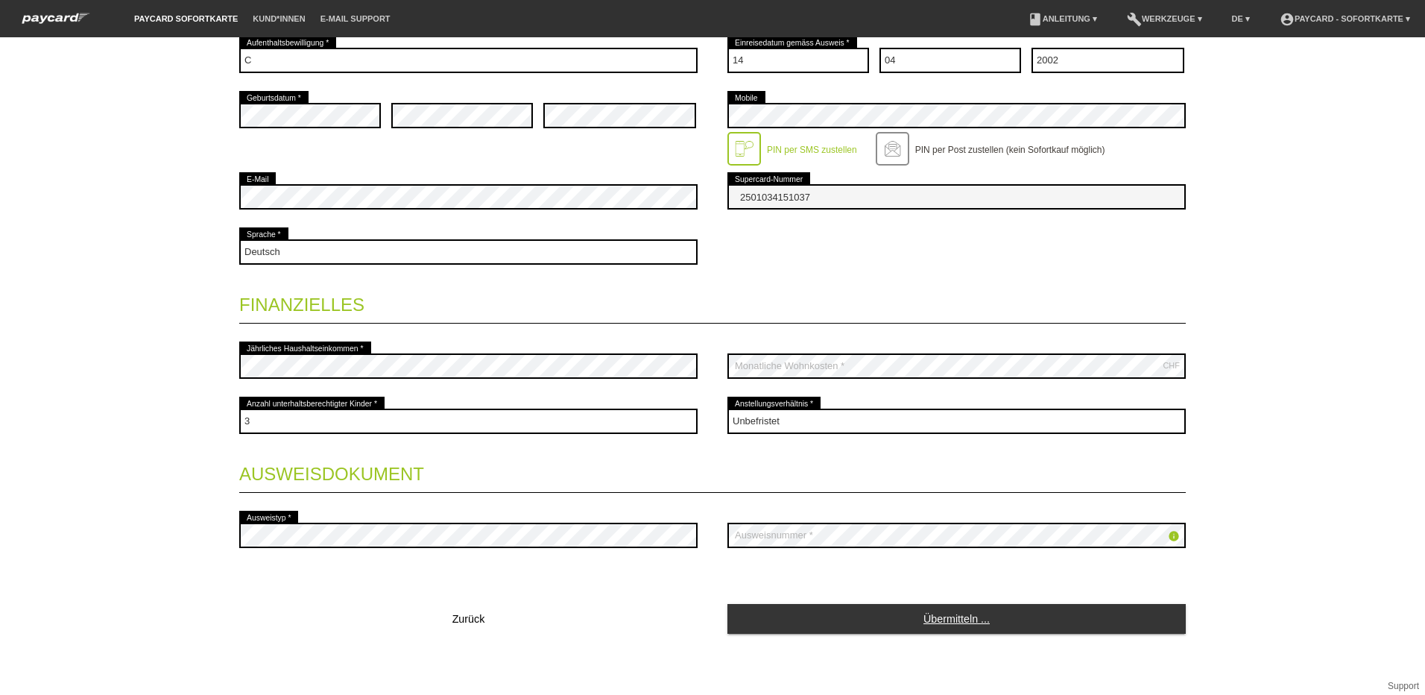
click at [898, 618] on link "Übermitteln ..." at bounding box center [956, 618] width 458 height 29
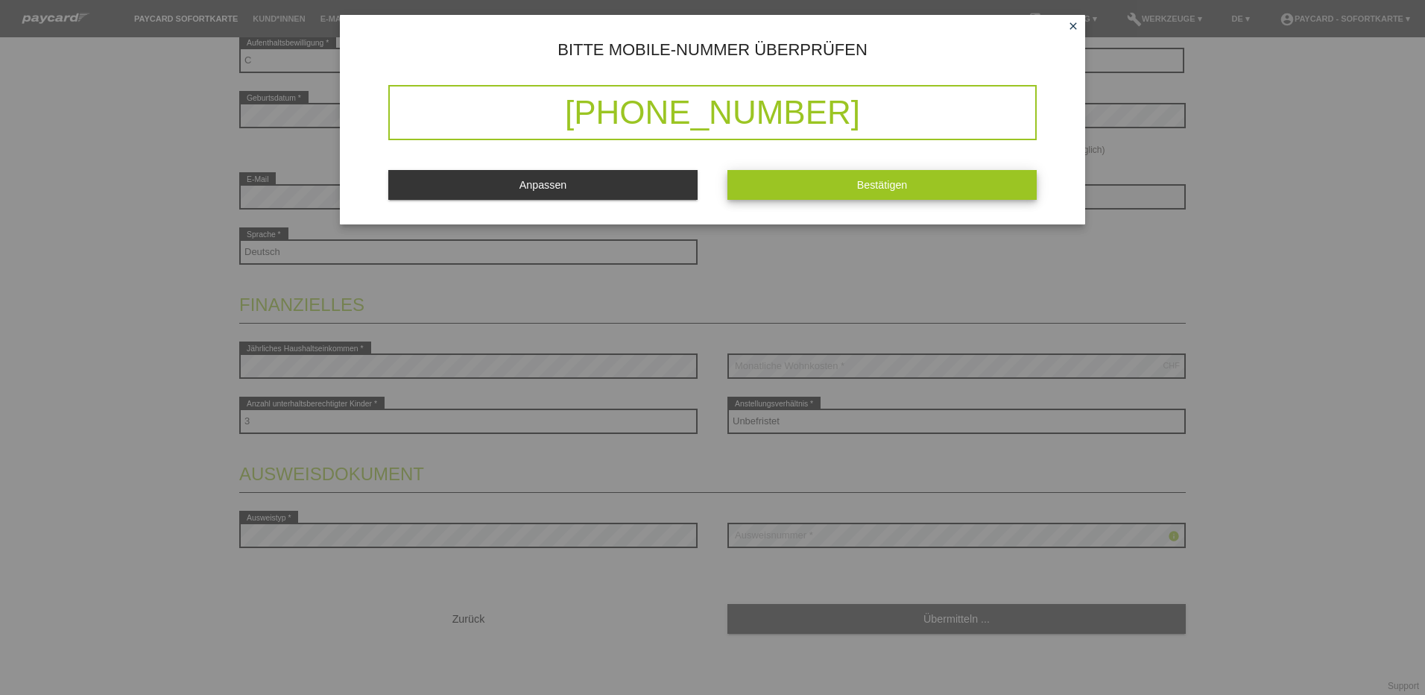
click at [879, 183] on span "Bestätigen" at bounding box center [882, 185] width 51 height 12
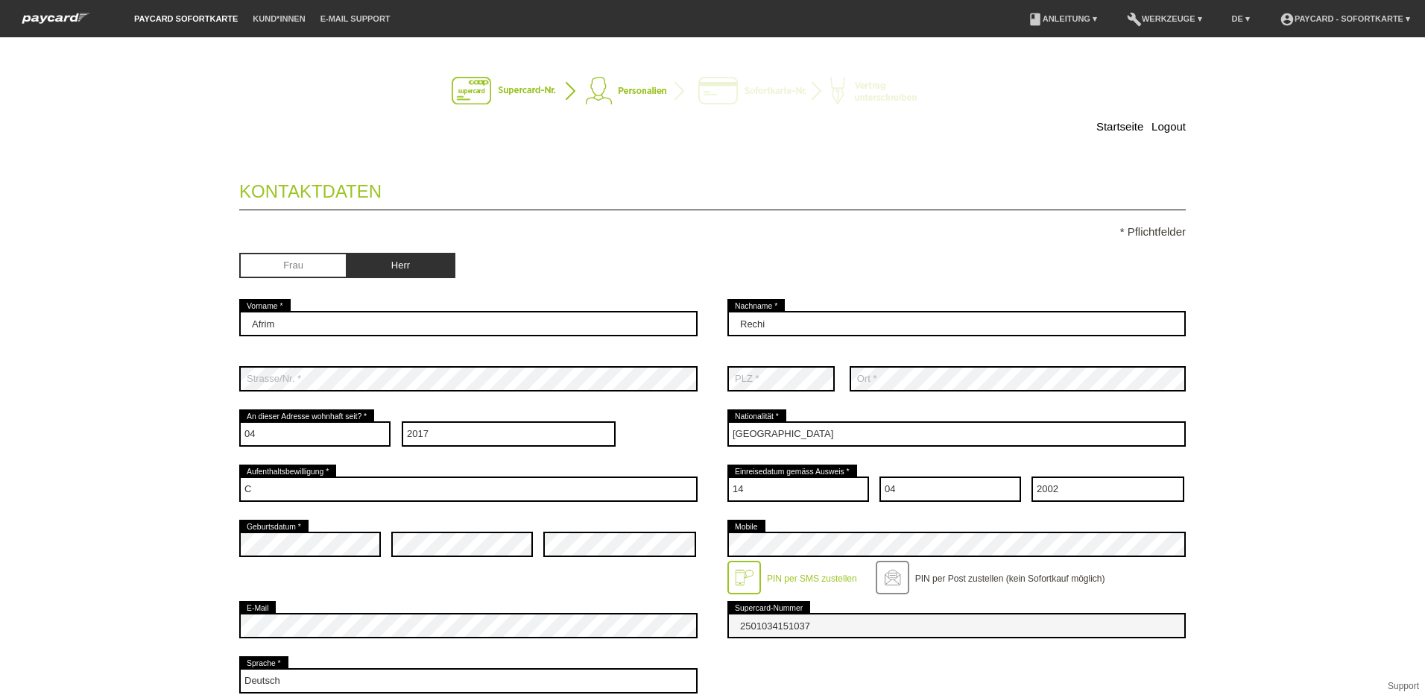
scroll to position [0, 0]
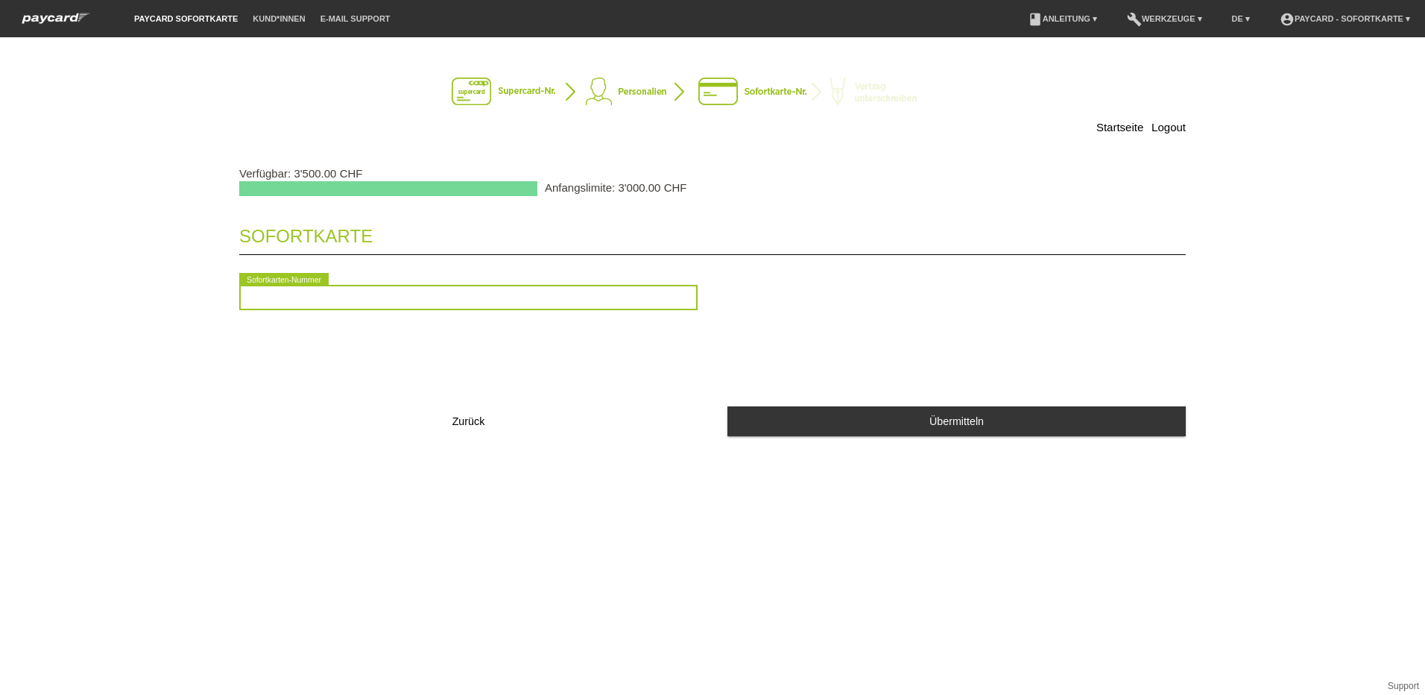
click at [580, 296] on input "text" at bounding box center [468, 297] width 458 height 25
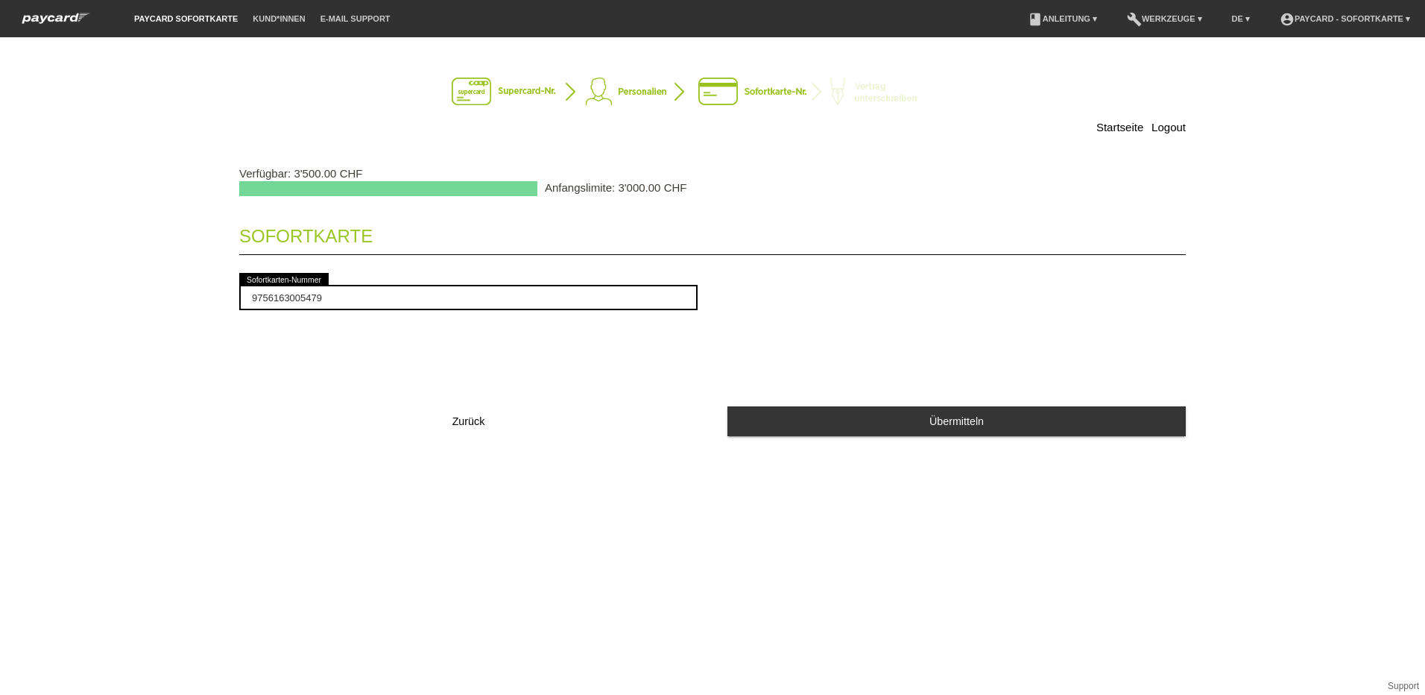
click at [870, 430] on button "Übermitteln" at bounding box center [956, 420] width 458 height 29
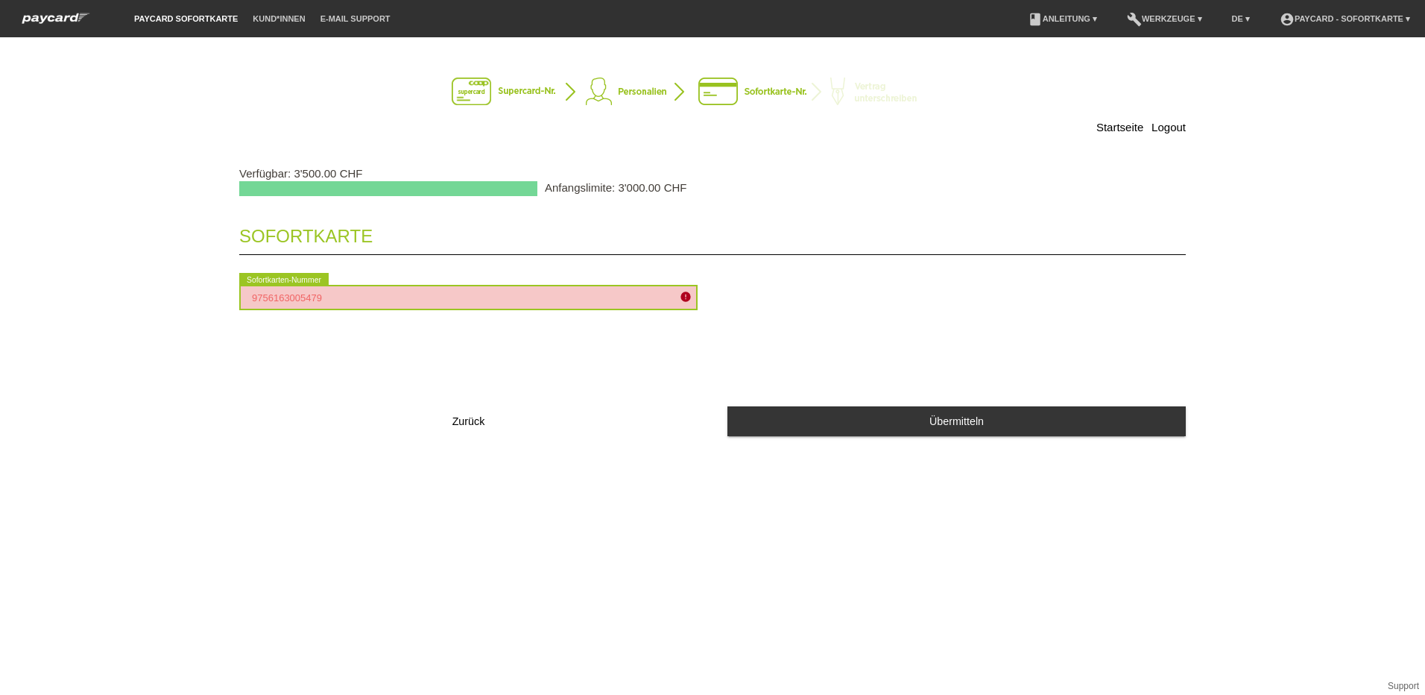
drag, startPoint x: 348, startPoint y: 306, endPoint x: 241, endPoint y: 313, distance: 107.6
click at [241, 313] on div "9756163005479 error Sofortkarten-Nummer" at bounding box center [468, 297] width 458 height 55
type input "2090336515680"
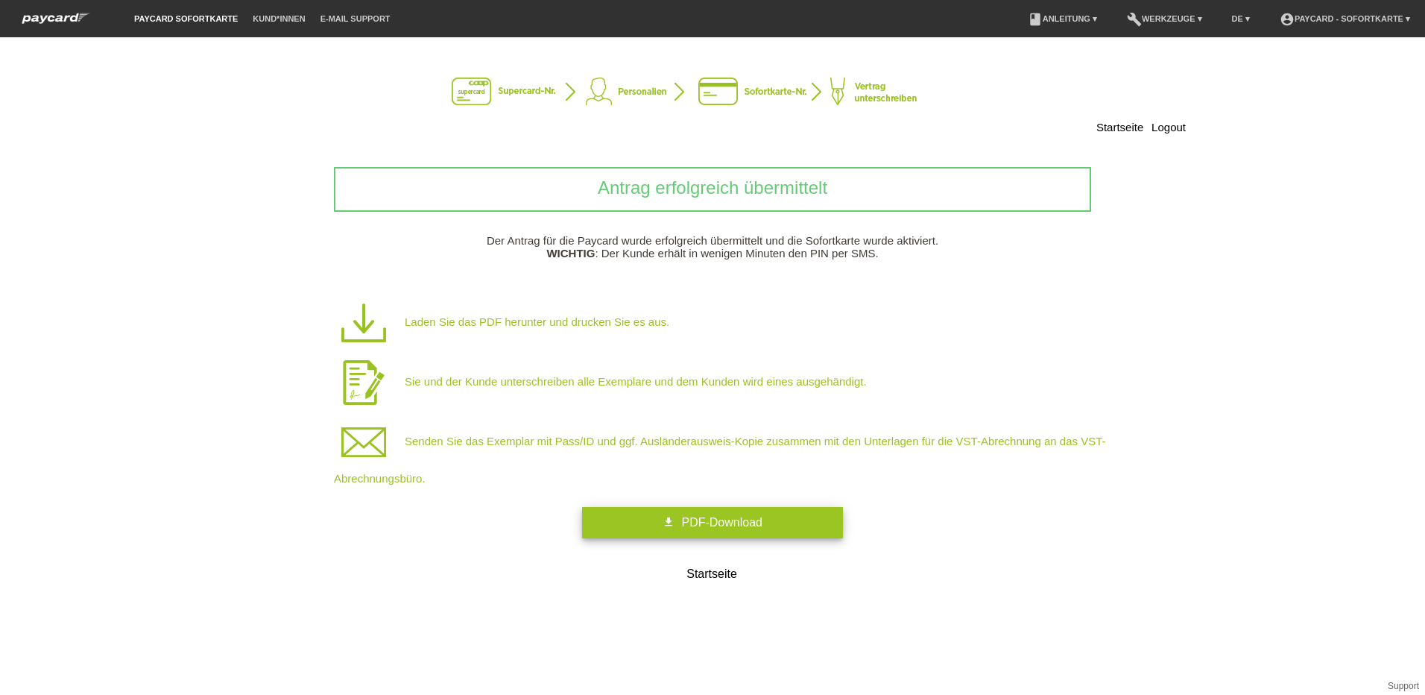
click at [666, 518] on link "get_app PDF-Download" at bounding box center [712, 522] width 261 height 31
click at [236, 278] on div "Startseite Logout Antrag erfolgreich übermittelt Der Antrag für die Paycard wur…" at bounding box center [712, 320] width 1043 height 537
